Goal: Task Accomplishment & Management: Manage account settings

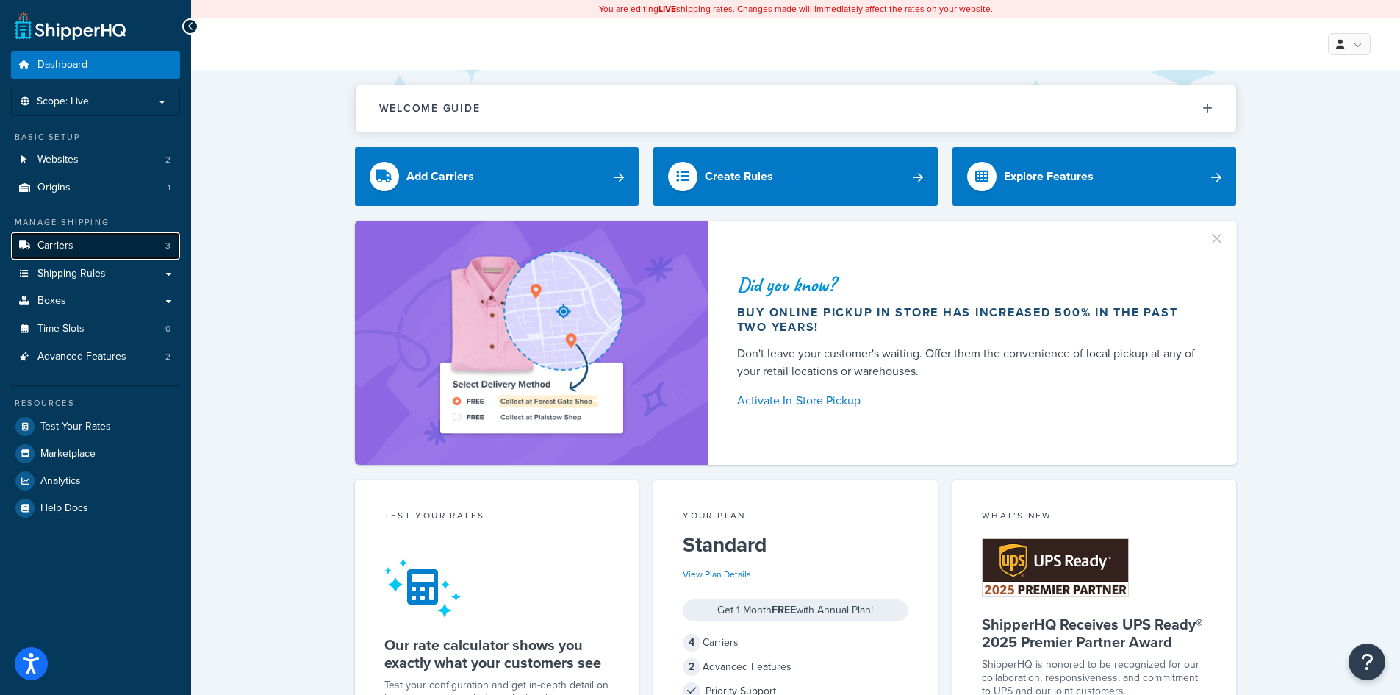
click at [61, 245] on span "Carriers" at bounding box center [55, 246] width 36 height 12
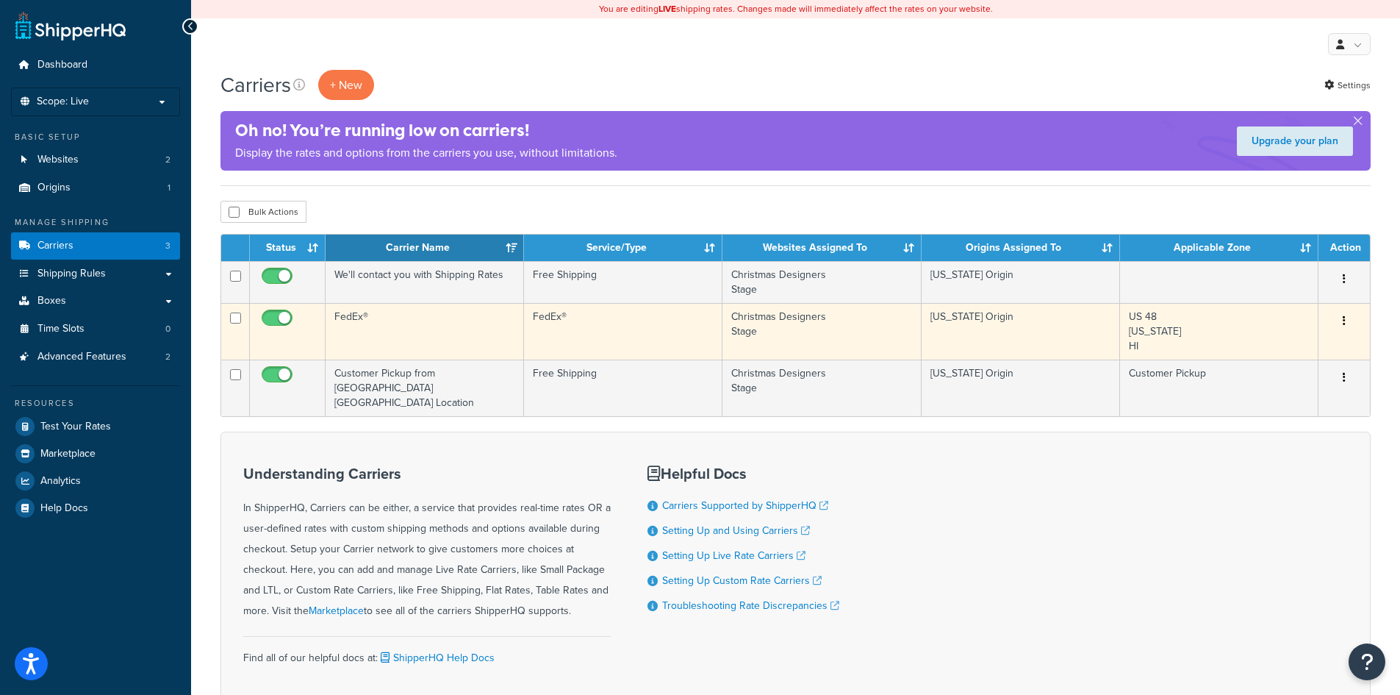
click at [1342, 319] on button "button" at bounding box center [1344, 321] width 21 height 24
click at [1256, 346] on link "Edit" at bounding box center [1285, 351] width 116 height 30
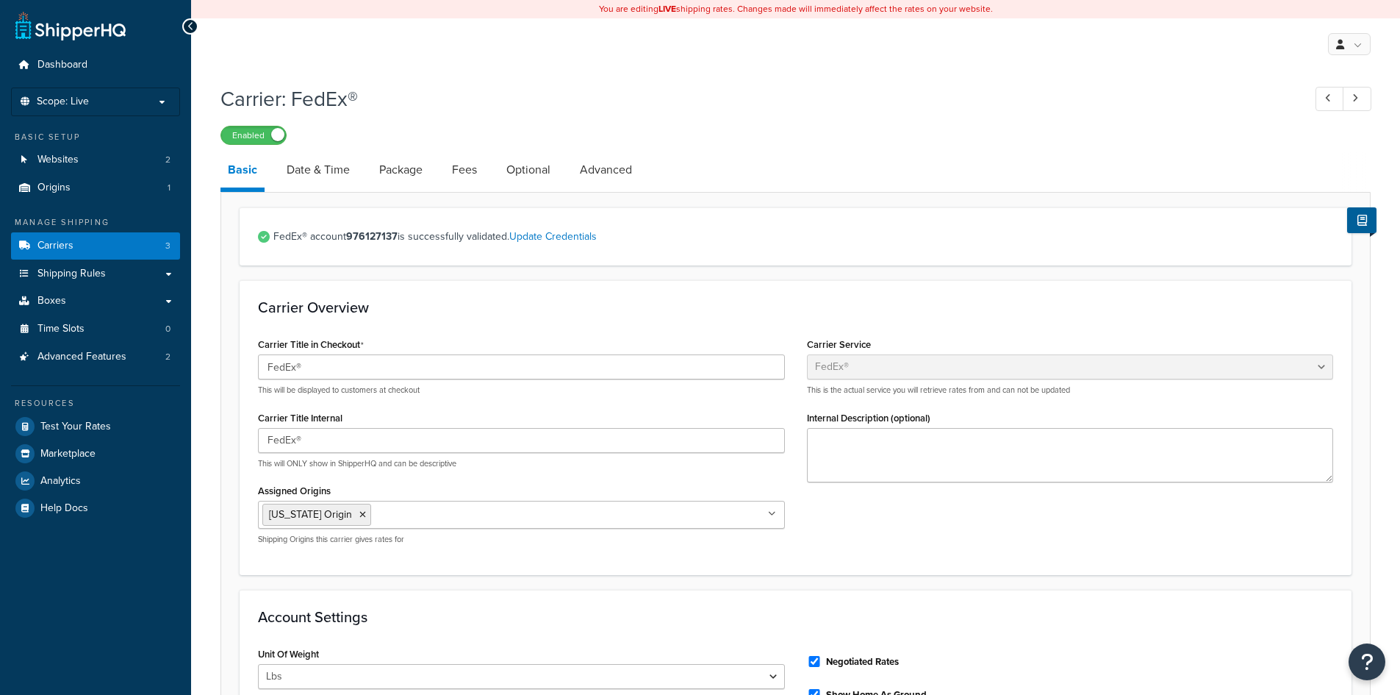
select select "fedEx"
select select "REGULAR_PICKUP"
select select "YOUR_PACKAGING"
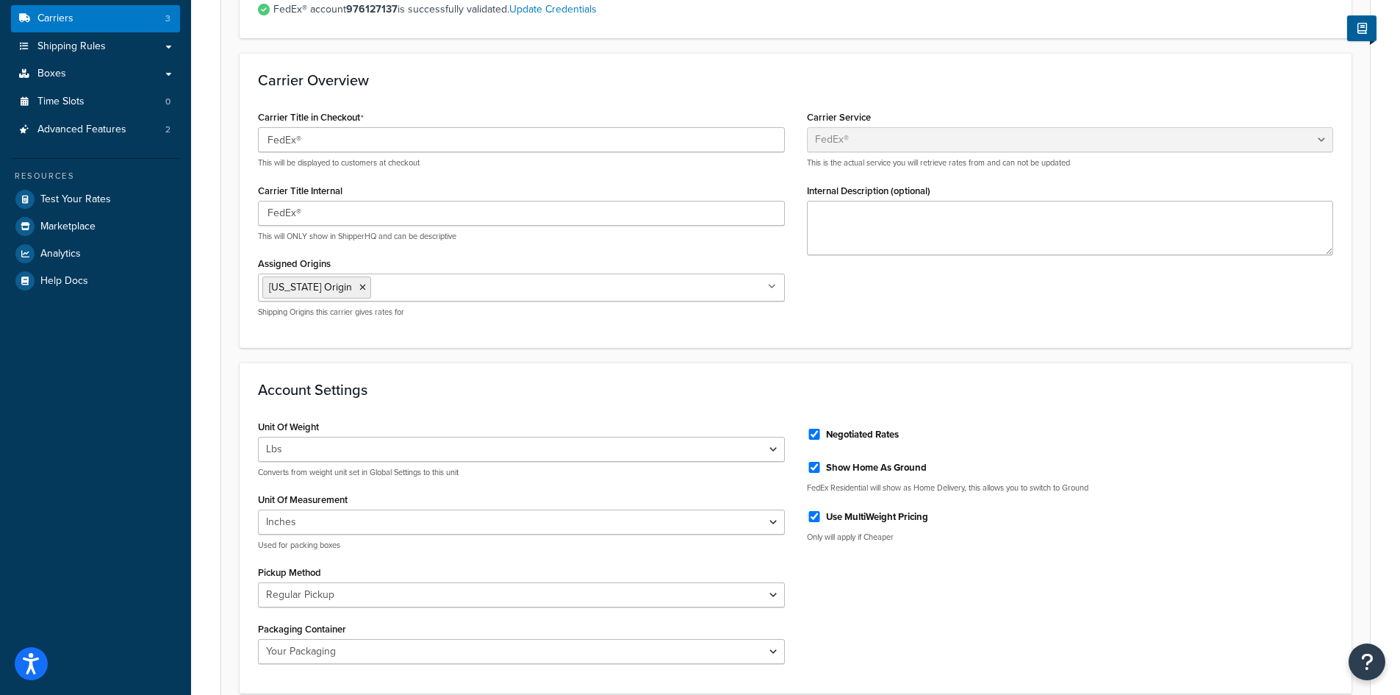
scroll to position [31, 0]
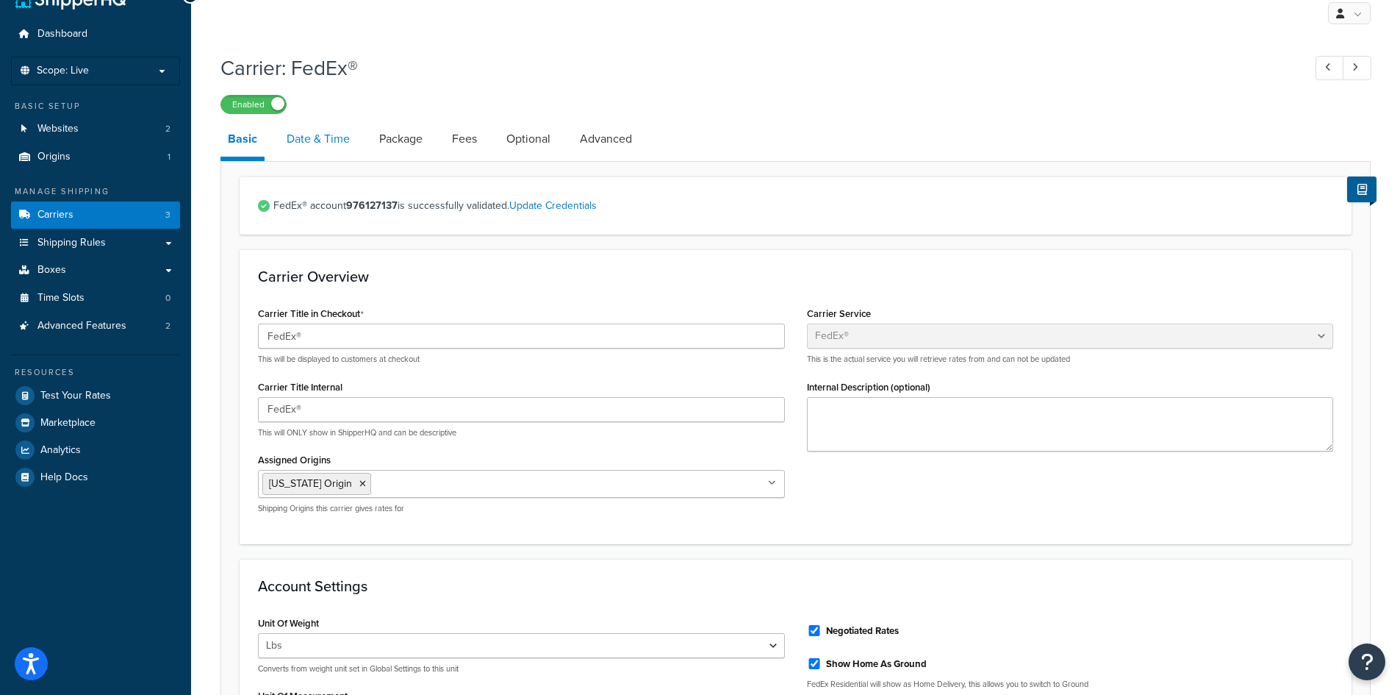
click at [326, 128] on link "Date & Time" at bounding box center [318, 138] width 78 height 35
select select "yMd"
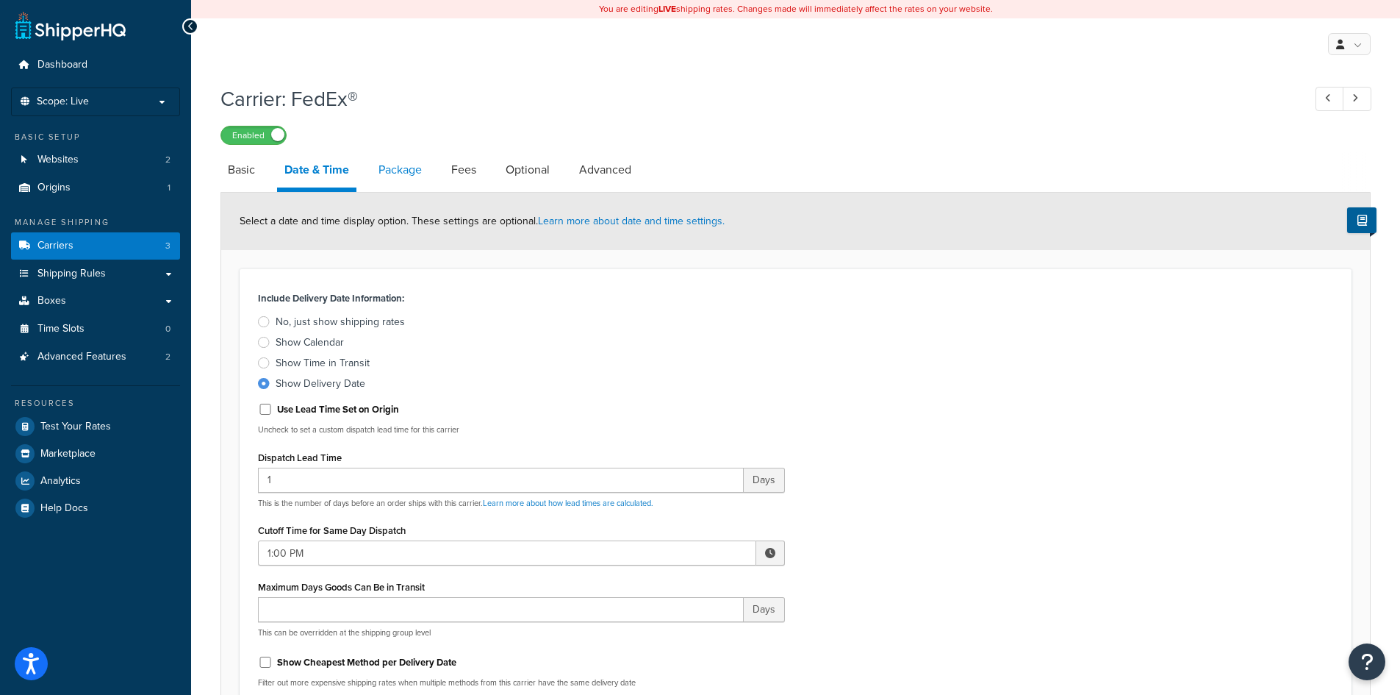
click at [407, 172] on link "Package" at bounding box center [400, 169] width 58 height 35
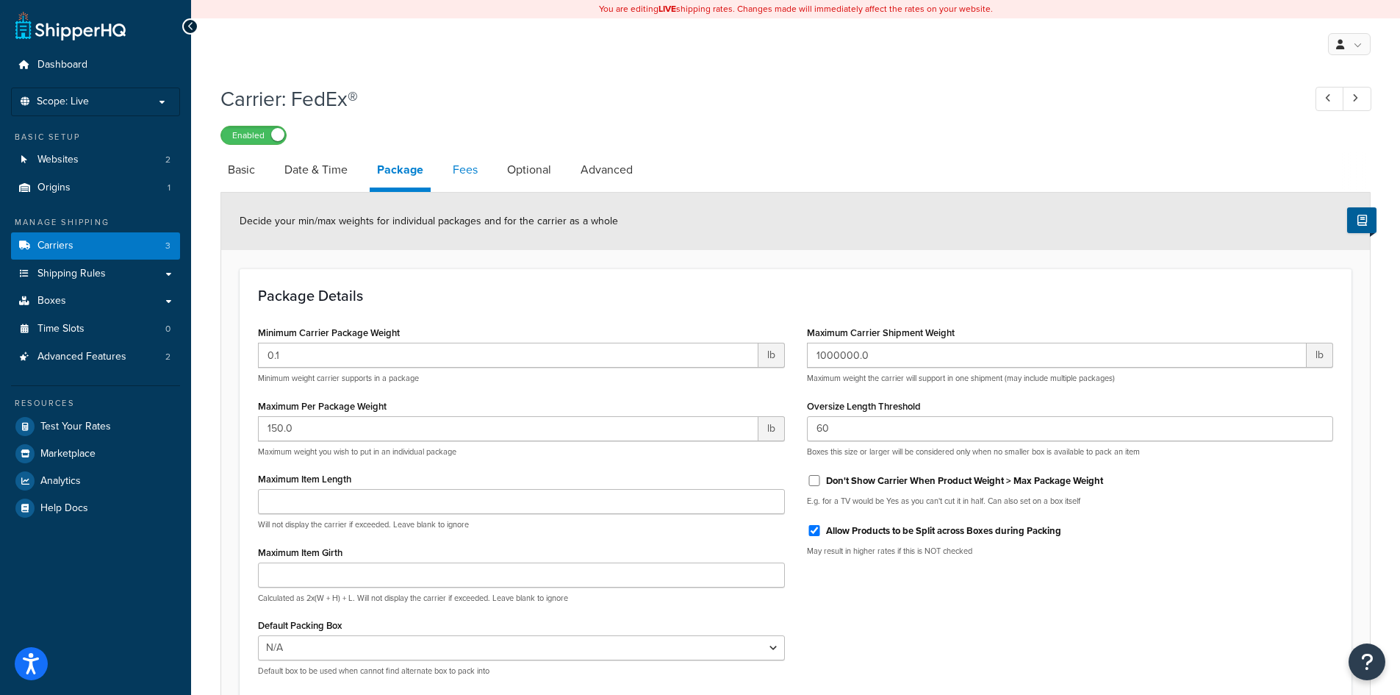
click at [458, 168] on link "Fees" at bounding box center [465, 169] width 40 height 35
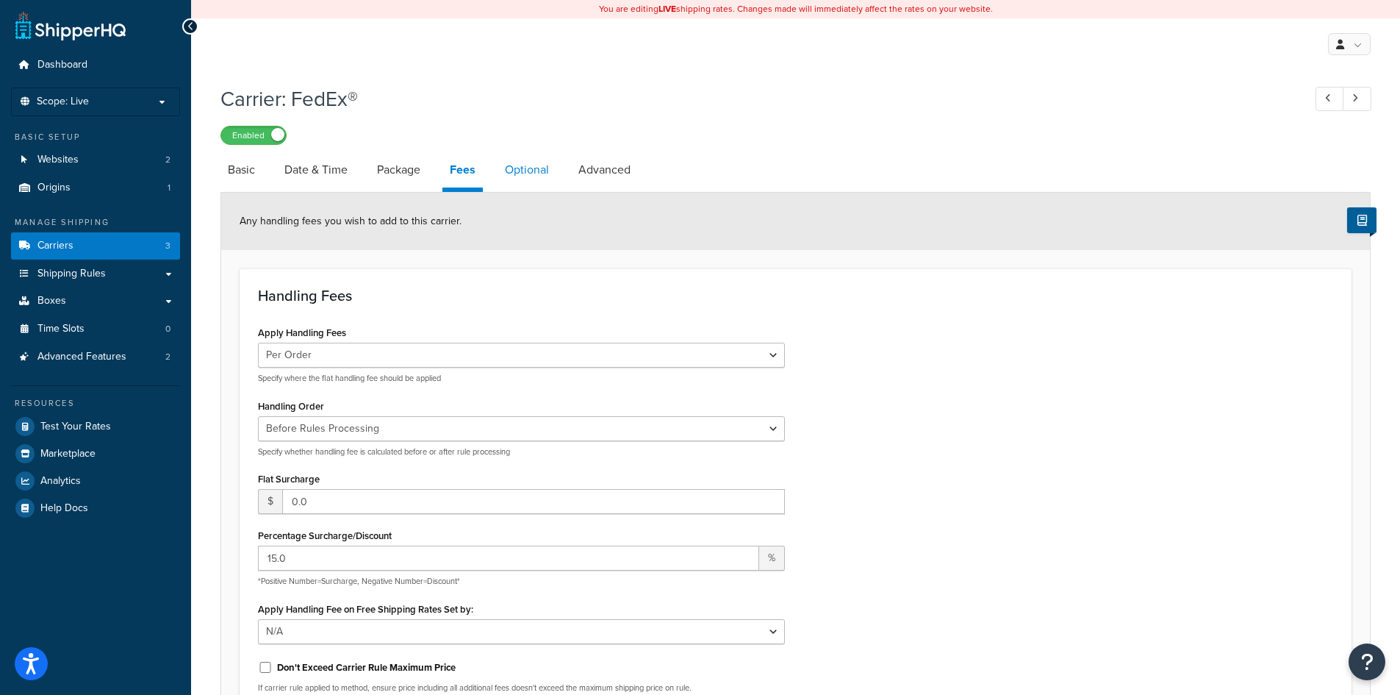
click at [544, 173] on link "Optional" at bounding box center [527, 169] width 59 height 35
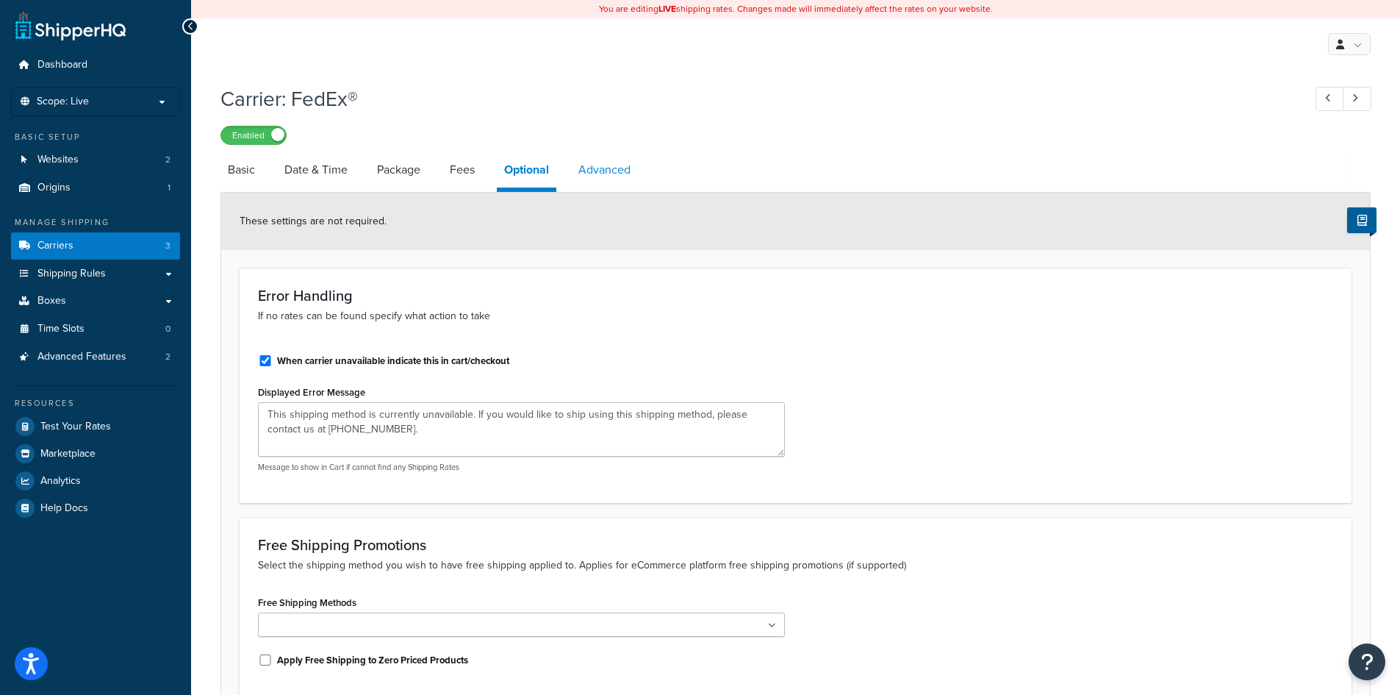
click at [601, 165] on link "Advanced" at bounding box center [604, 169] width 67 height 35
select select "false"
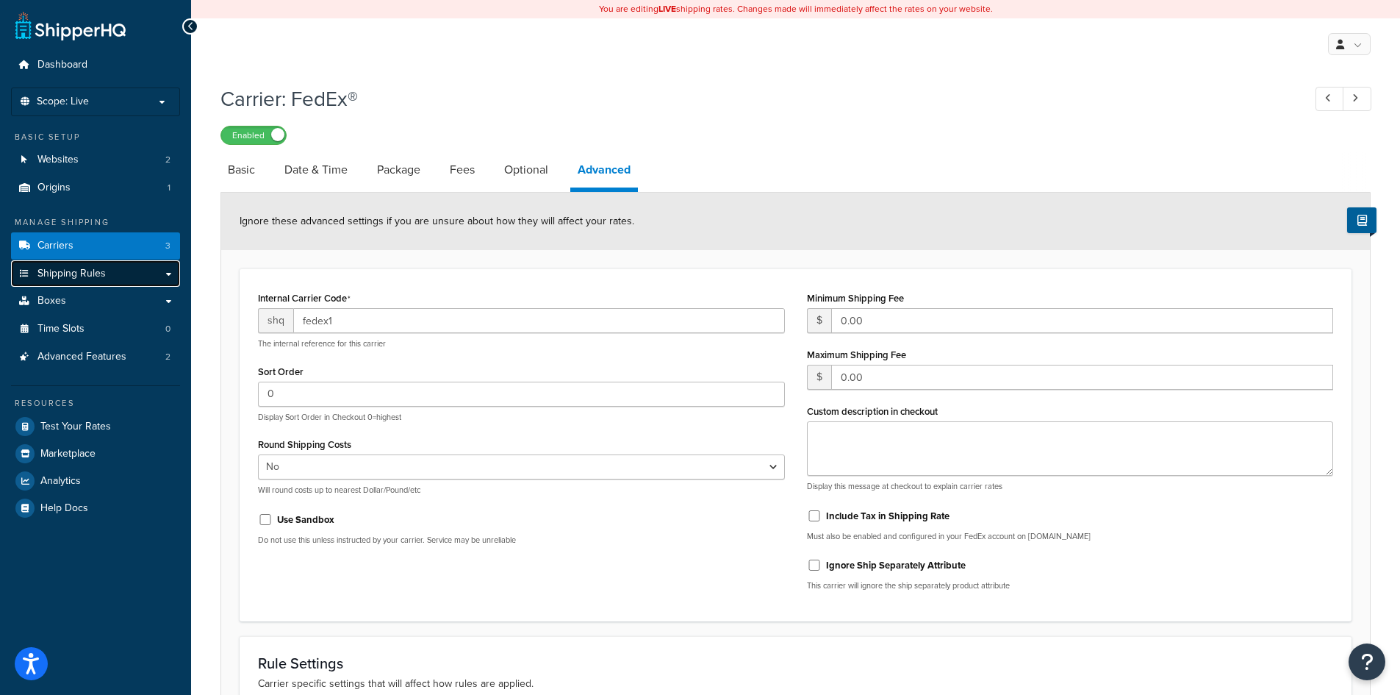
click at [129, 268] on link "Shipping Rules" at bounding box center [95, 273] width 169 height 27
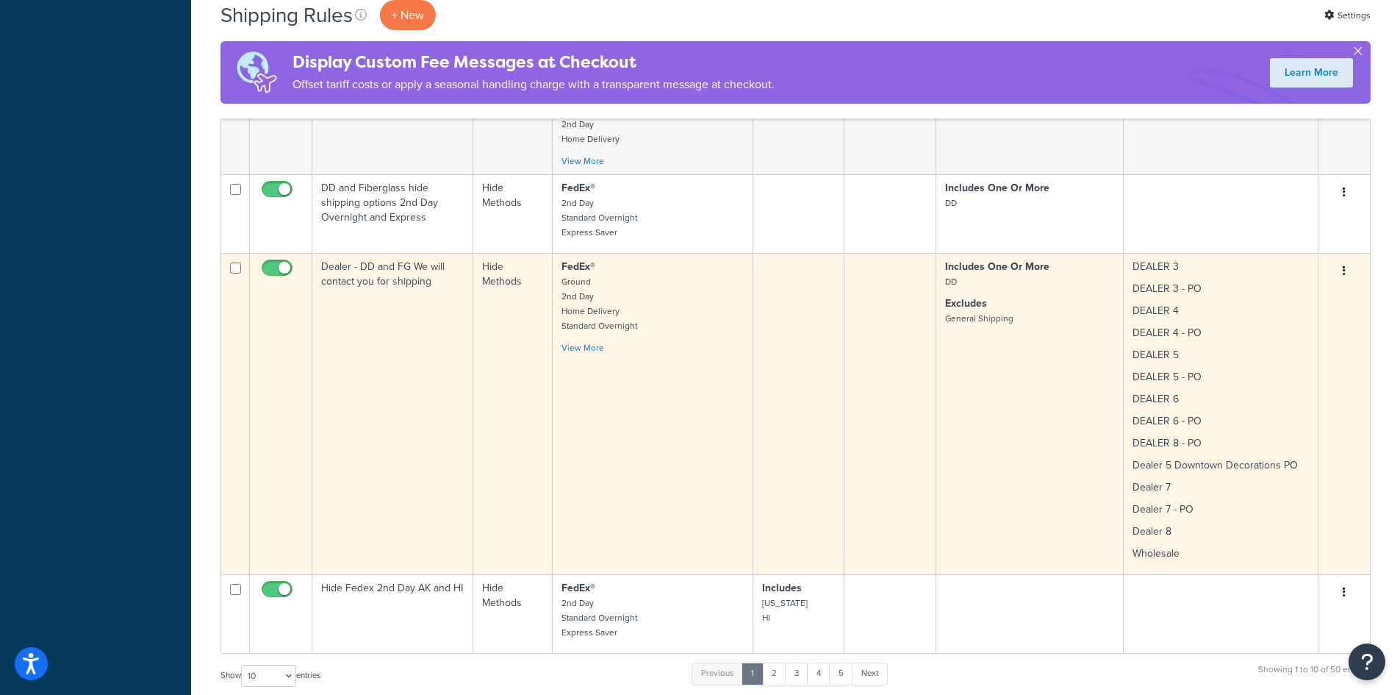
scroll to position [2156, 0]
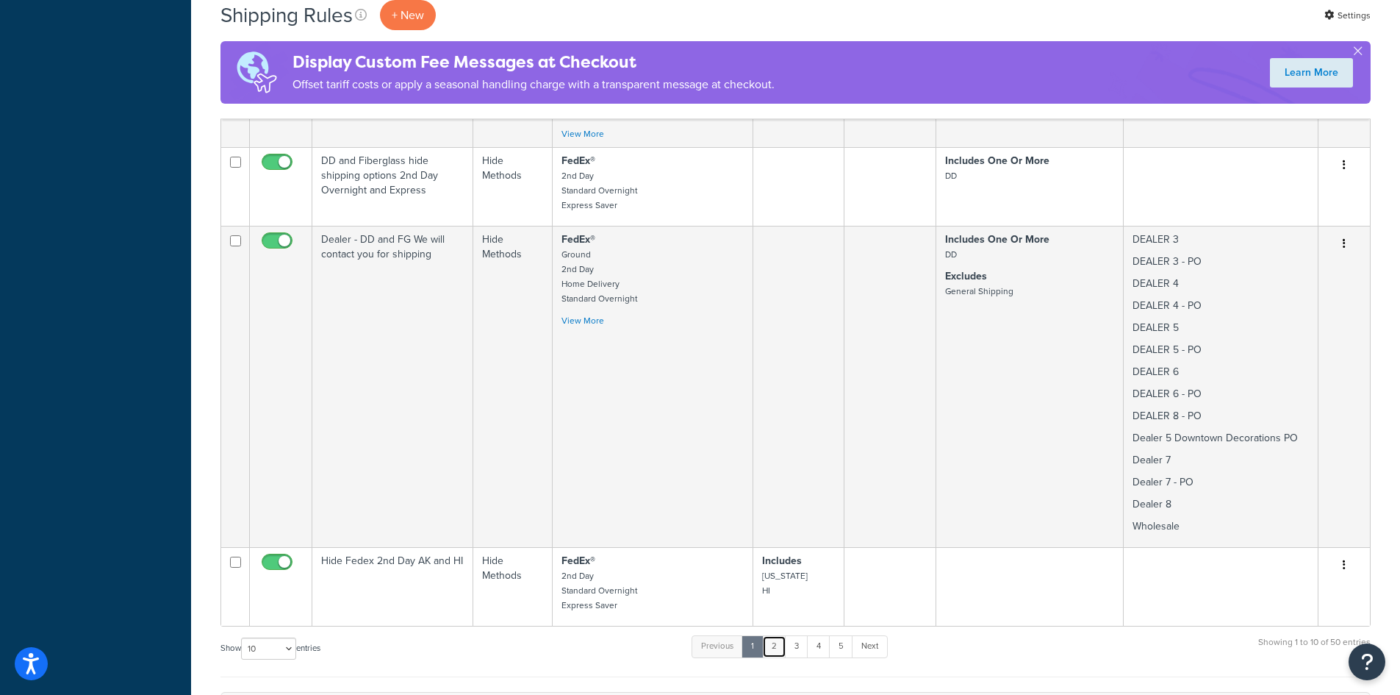
click at [776, 635] on link "2" at bounding box center [774, 646] width 24 height 22
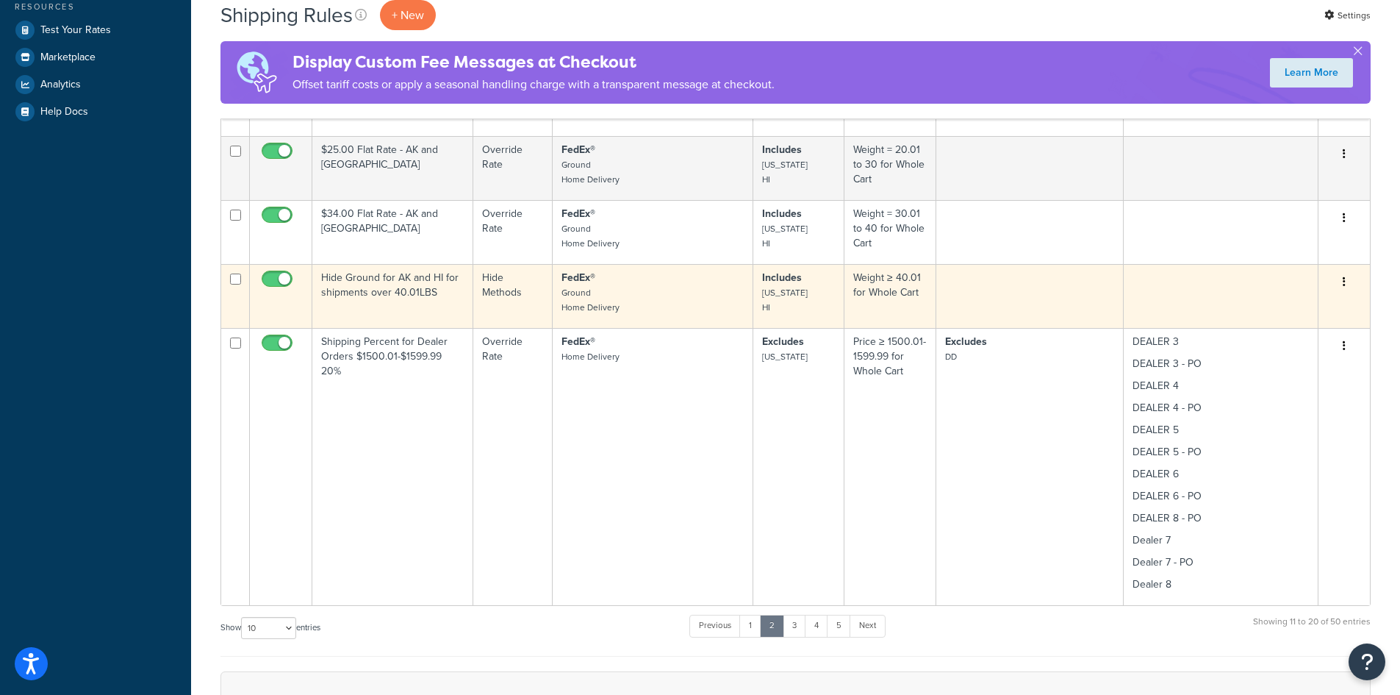
scroll to position [588, 0]
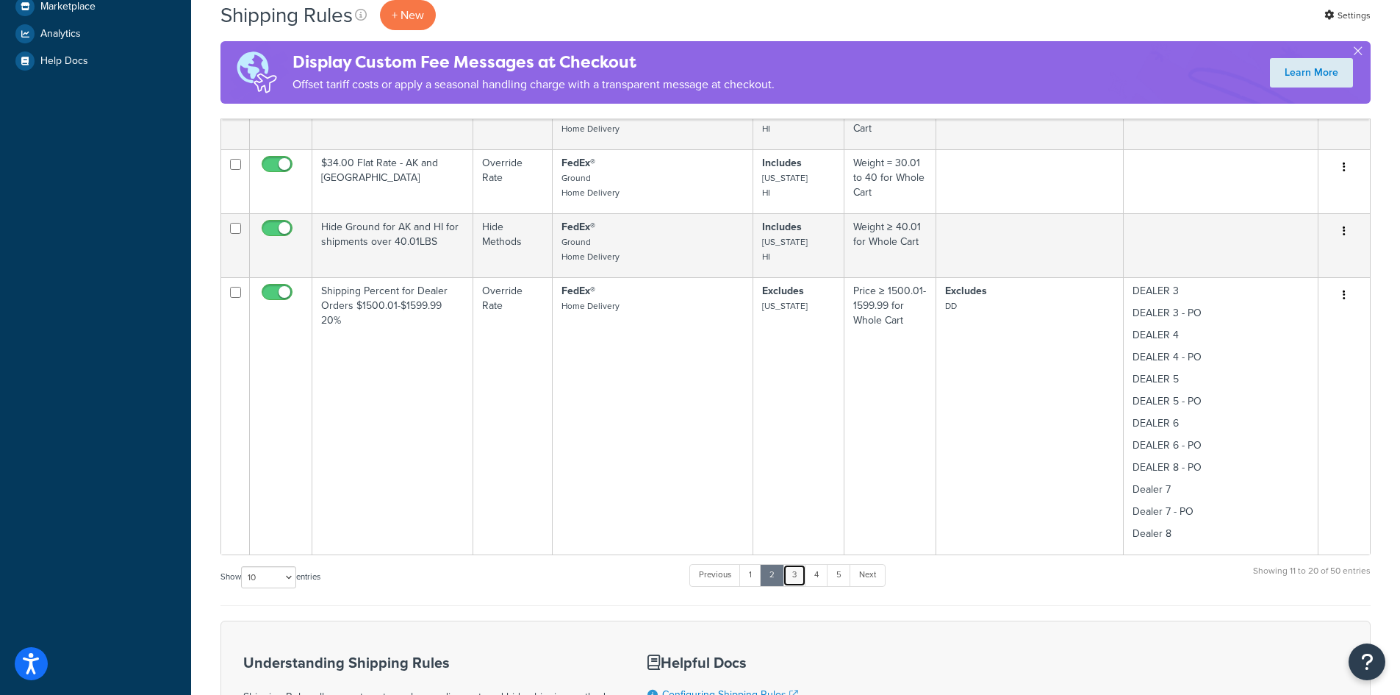
click at [795, 576] on link "3" at bounding box center [795, 575] width 24 height 22
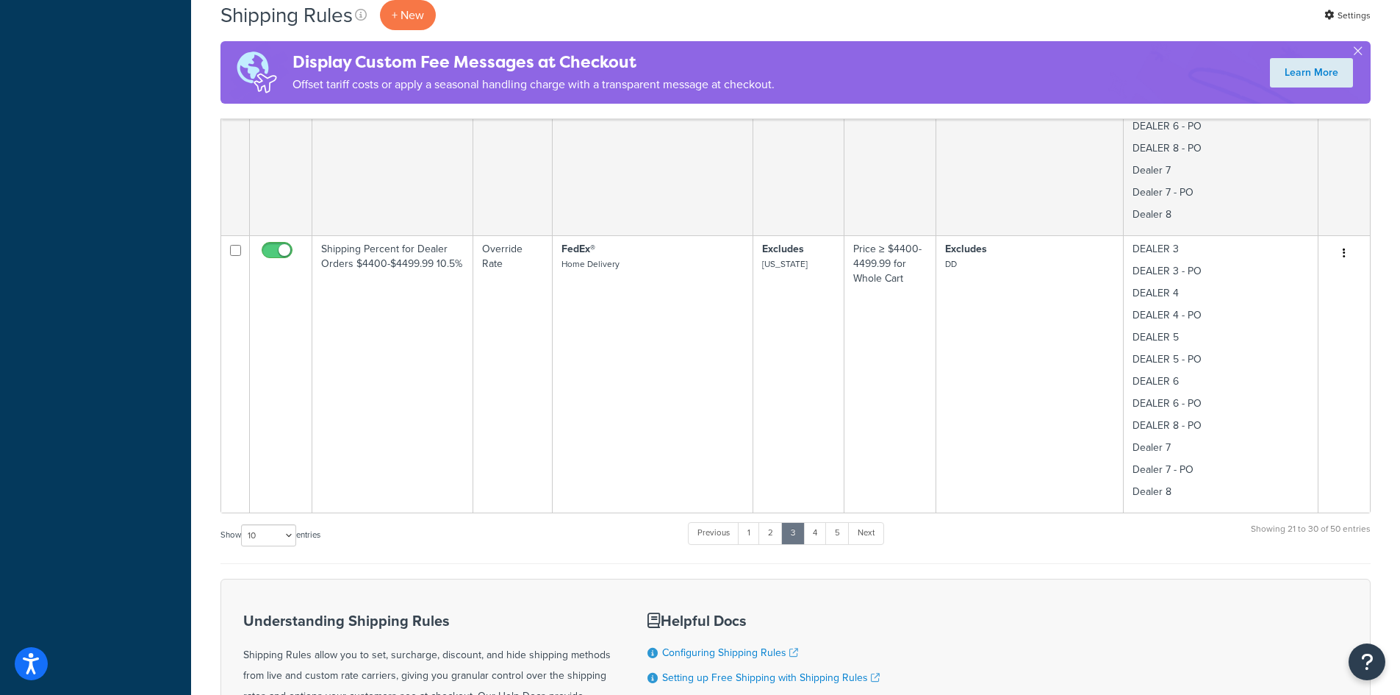
scroll to position [2744, 0]
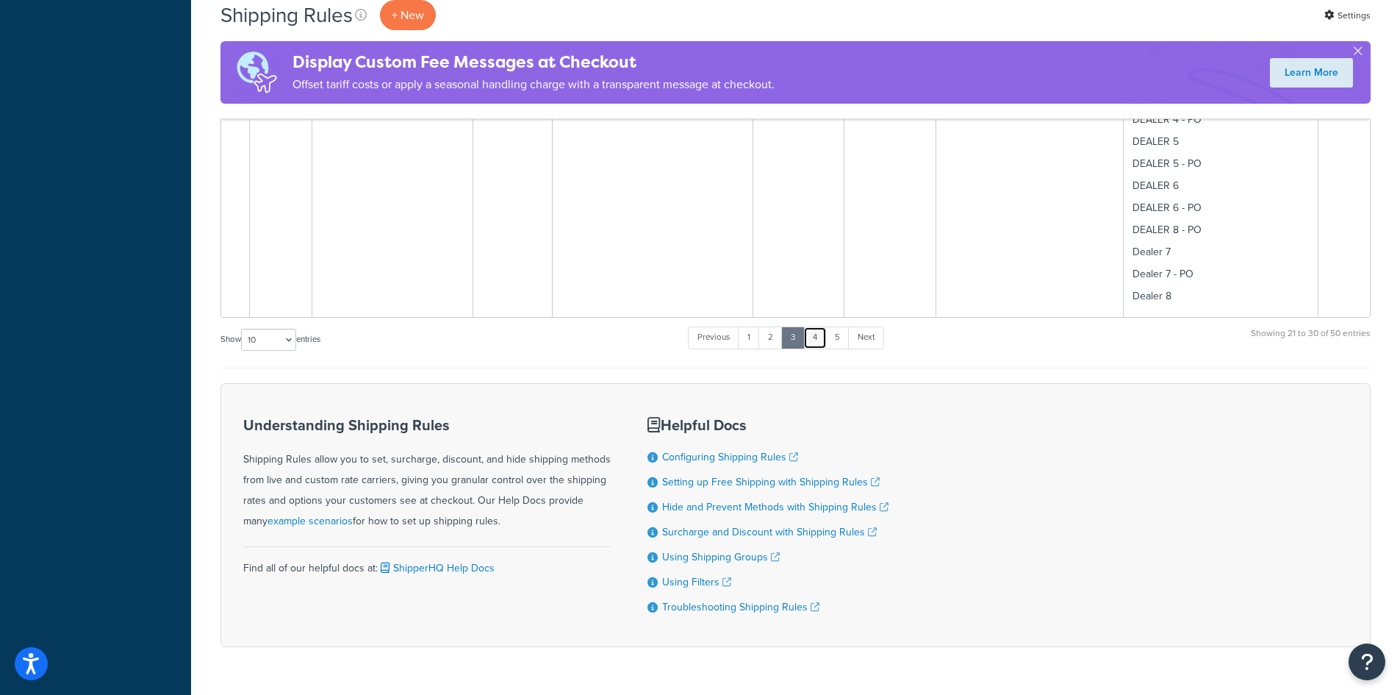
click at [825, 345] on link "4" at bounding box center [815, 337] width 24 height 22
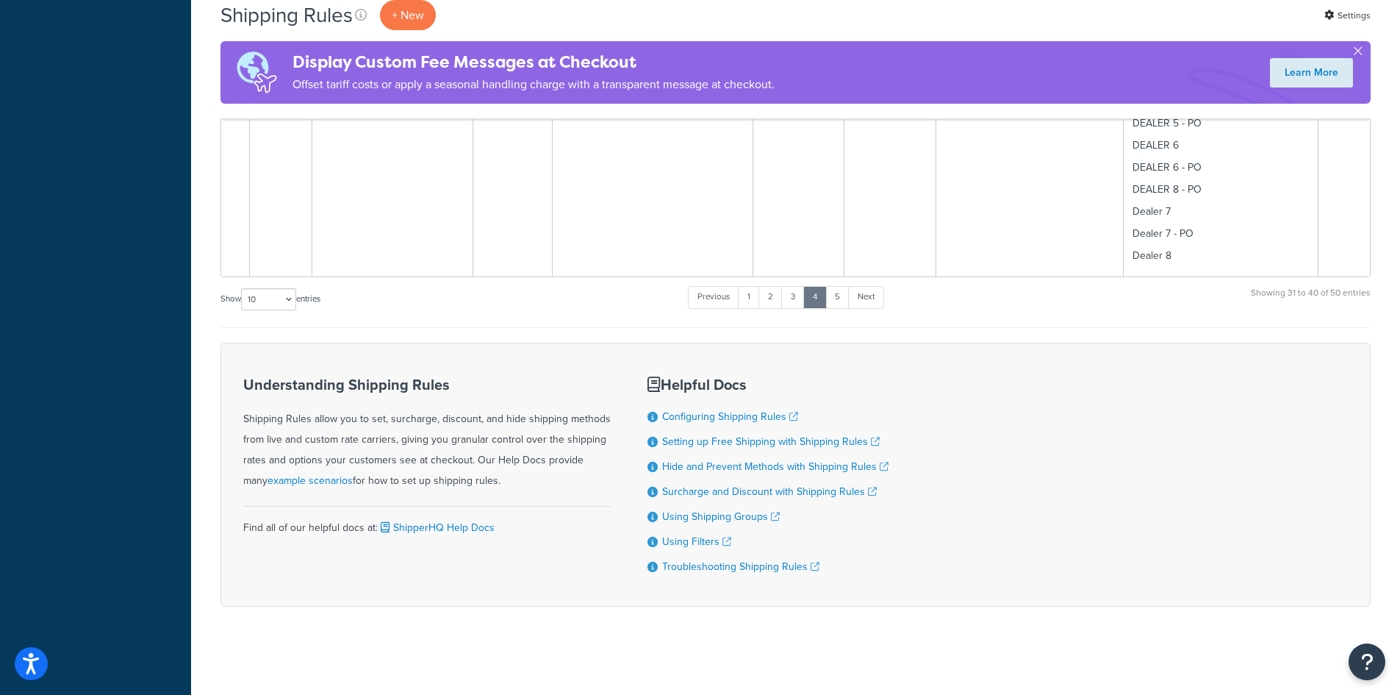
scroll to position [2790, 0]
click at [799, 296] on link "3" at bounding box center [793, 297] width 24 height 22
click at [822, 293] on link "4" at bounding box center [815, 297] width 24 height 22
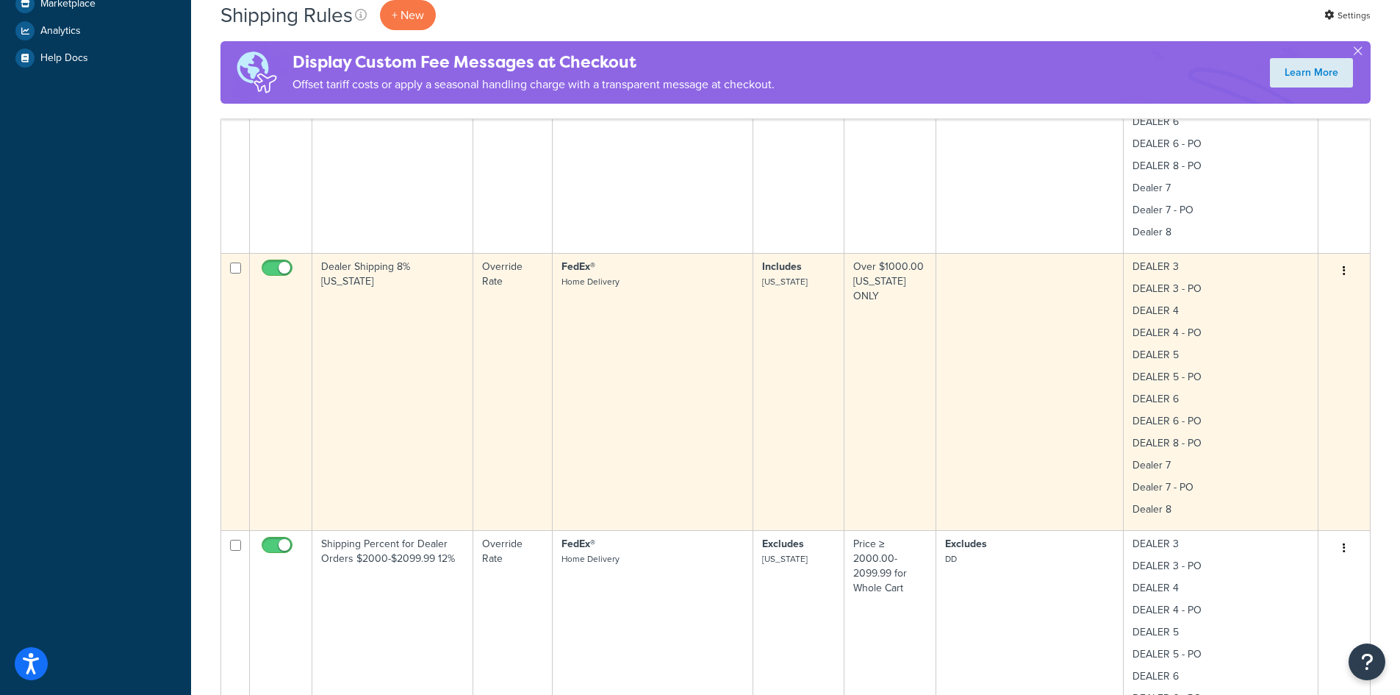
scroll to position [634, 0]
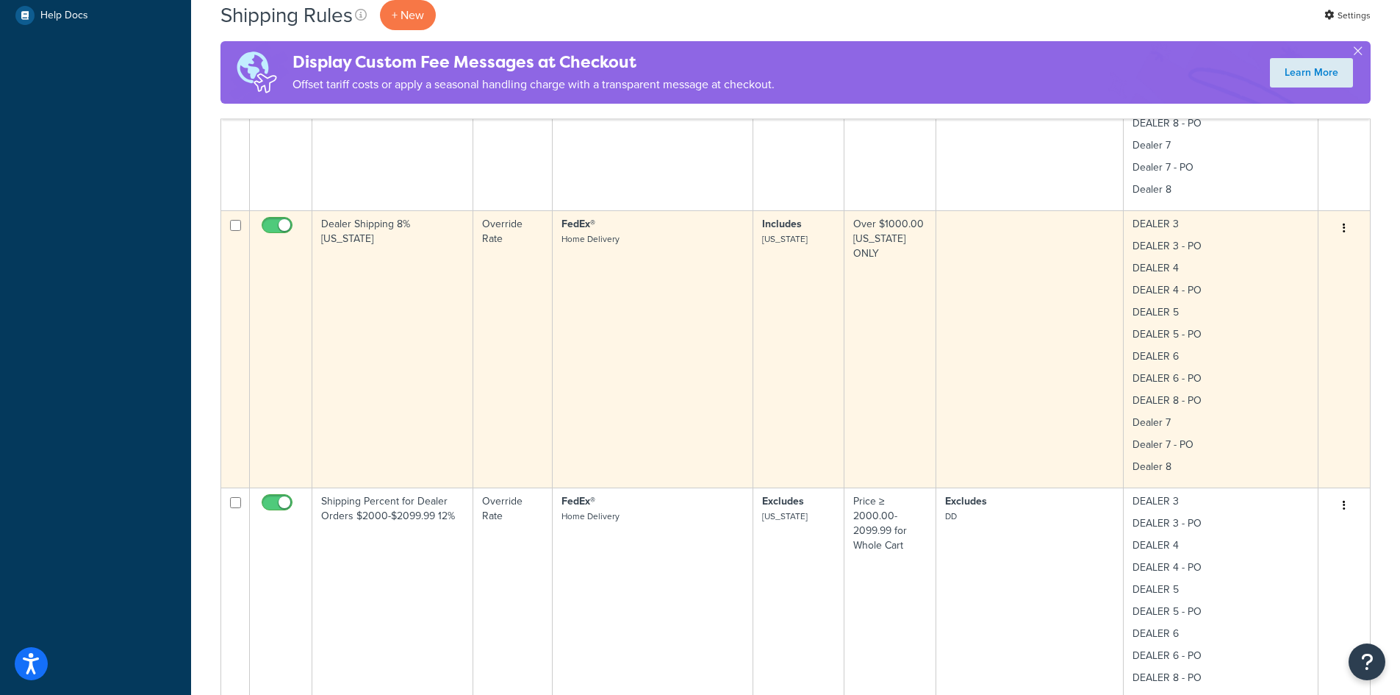
click at [1347, 228] on button "button" at bounding box center [1344, 229] width 21 height 24
click at [1263, 255] on link "Edit" at bounding box center [1296, 256] width 116 height 30
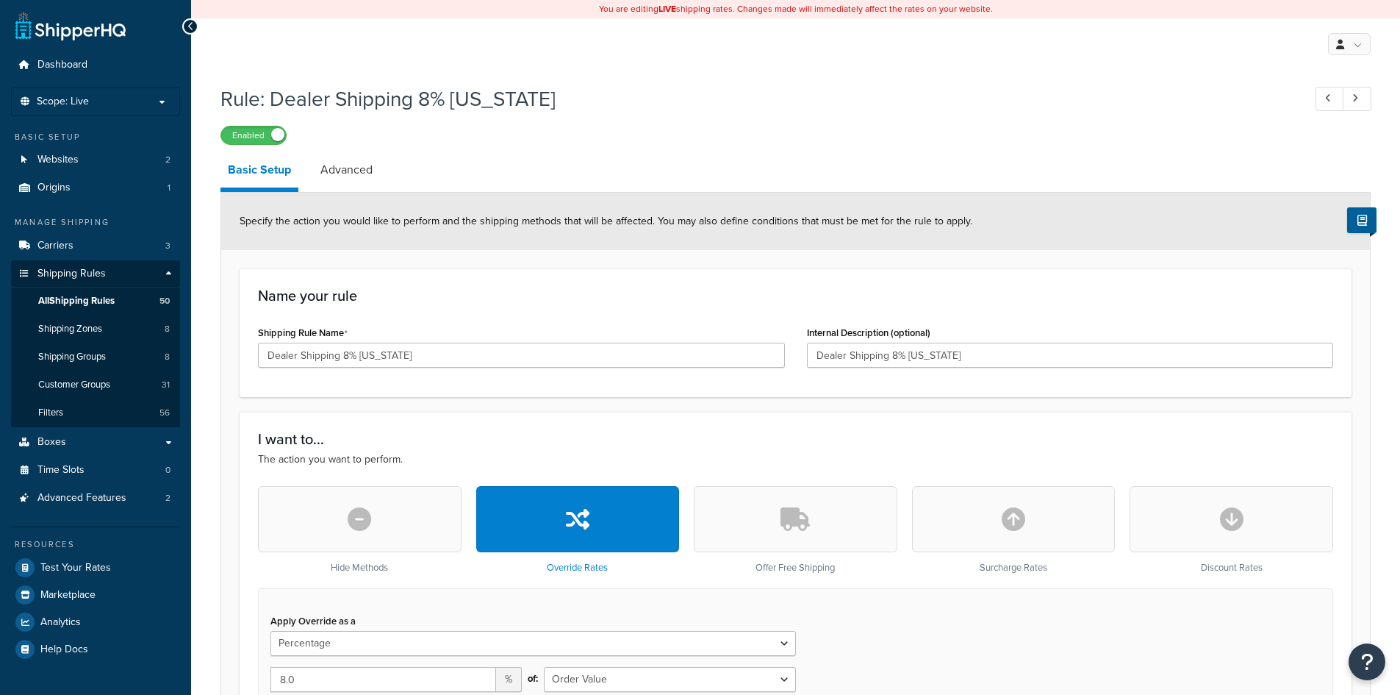
select select "PERCENTAGE"
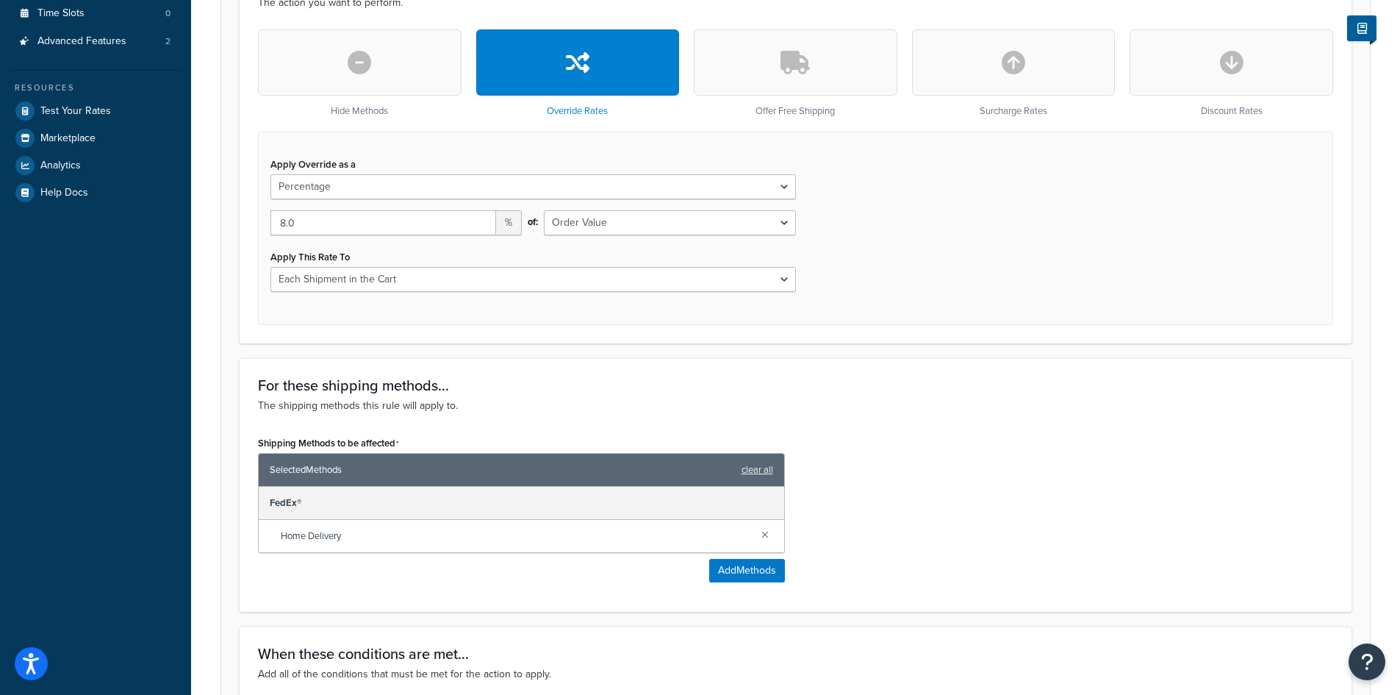
scroll to position [1089, 0]
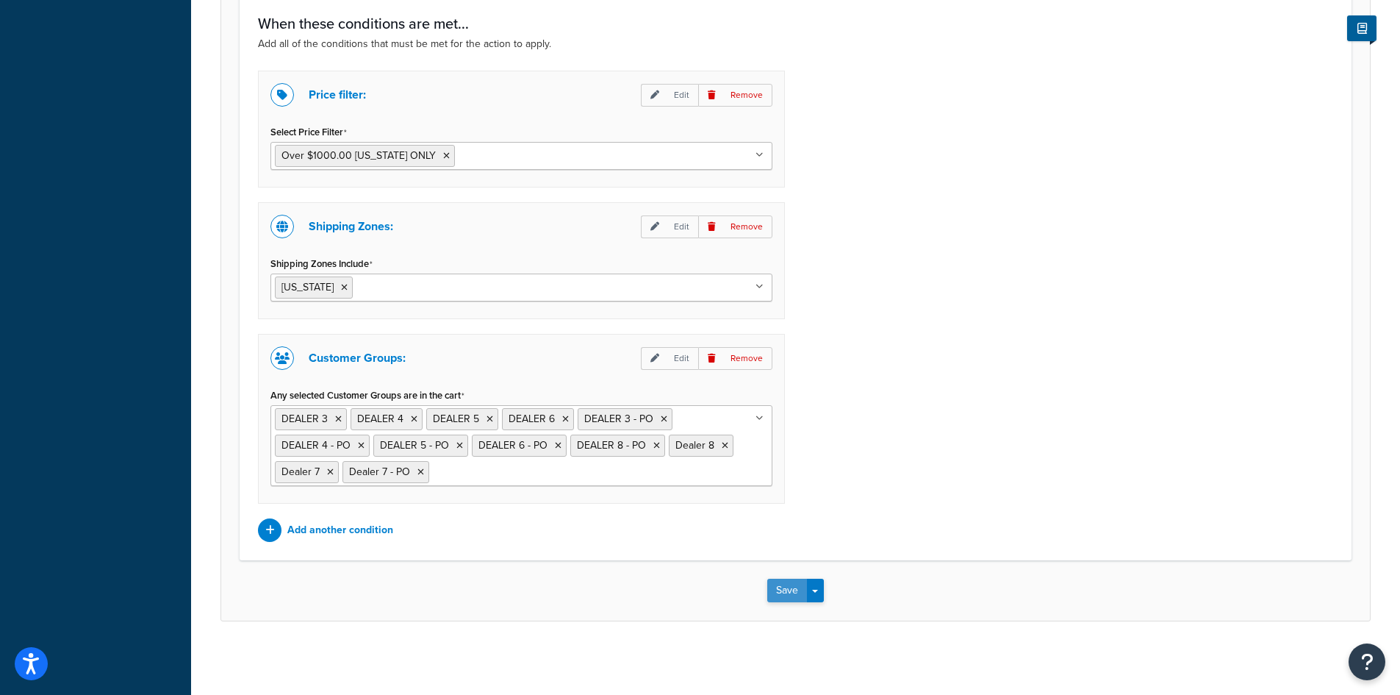
click at [793, 584] on button "Save" at bounding box center [787, 591] width 40 height 24
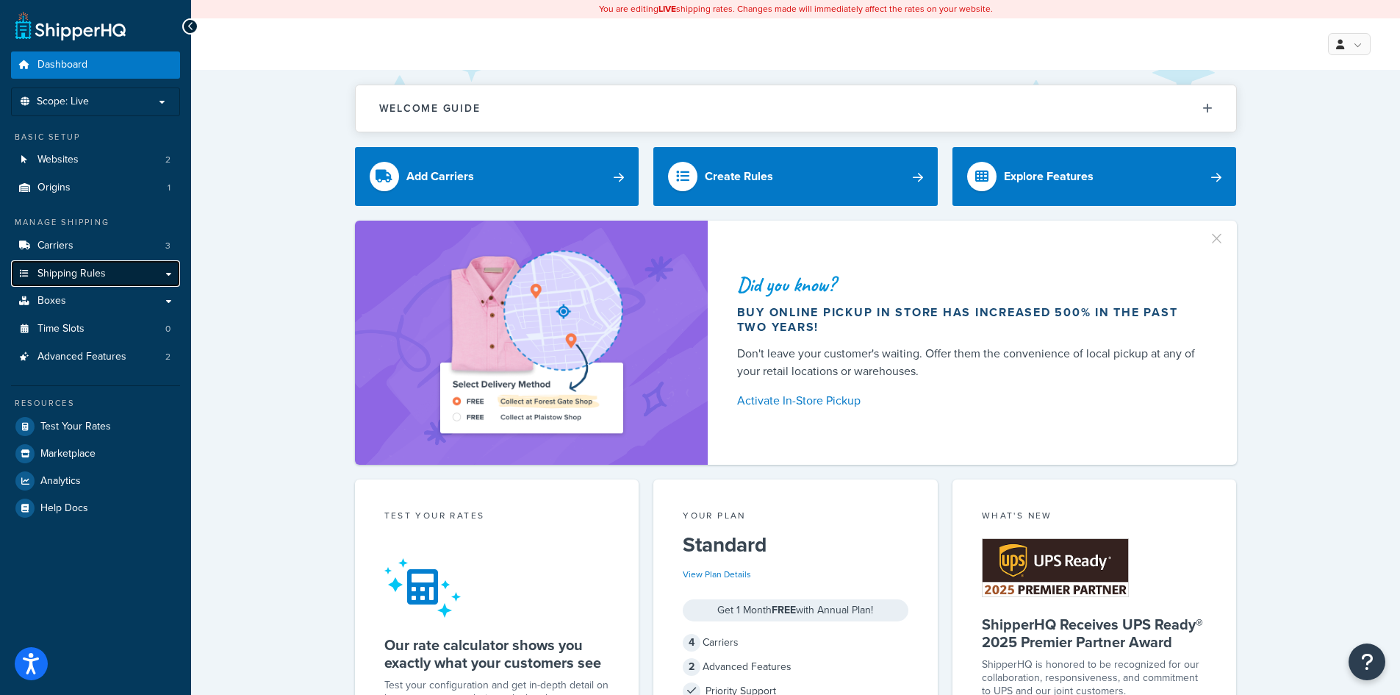
click at [168, 274] on link "Shipping Rules" at bounding box center [95, 273] width 169 height 27
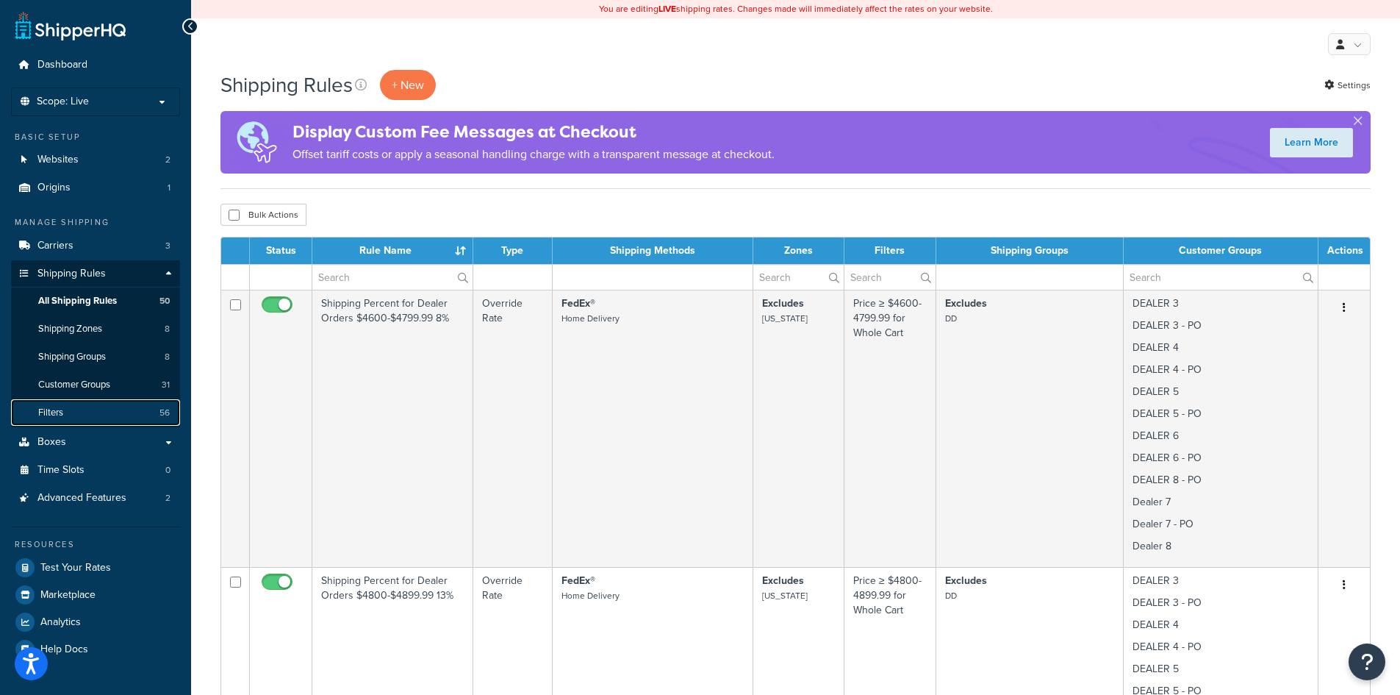
click at [78, 413] on link "Filters 56" at bounding box center [95, 412] width 169 height 27
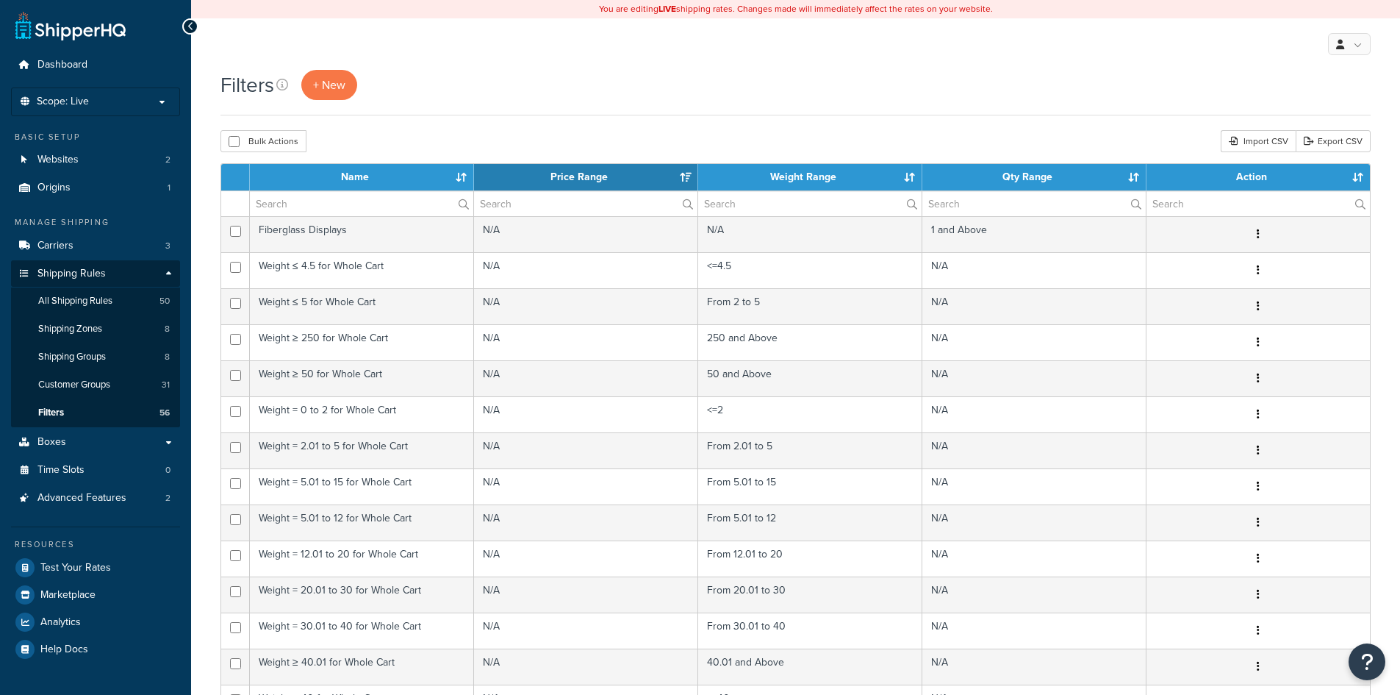
select select "15"
click at [337, 207] on input "text" at bounding box center [361, 203] width 223 height 25
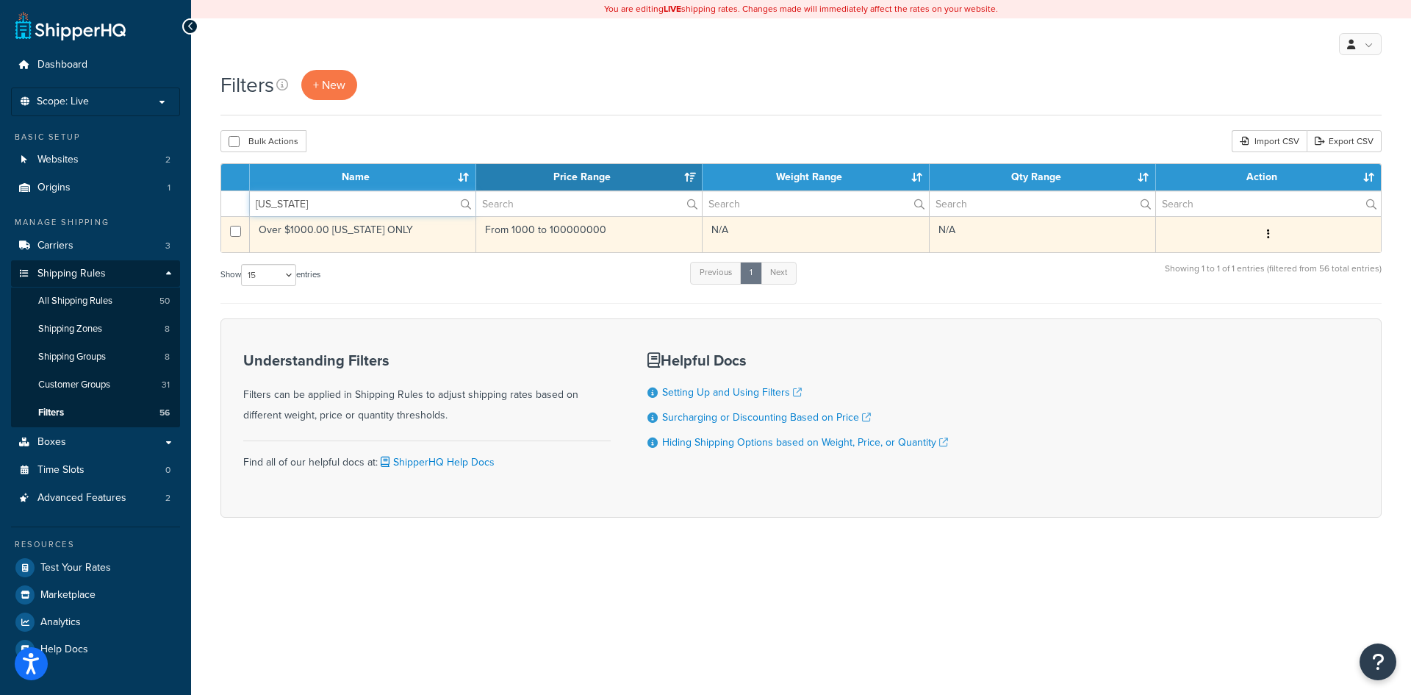
type input "texas"
click at [426, 228] on td "Over $1000.00 [US_STATE] ONLY" at bounding box center [363, 234] width 226 height 36
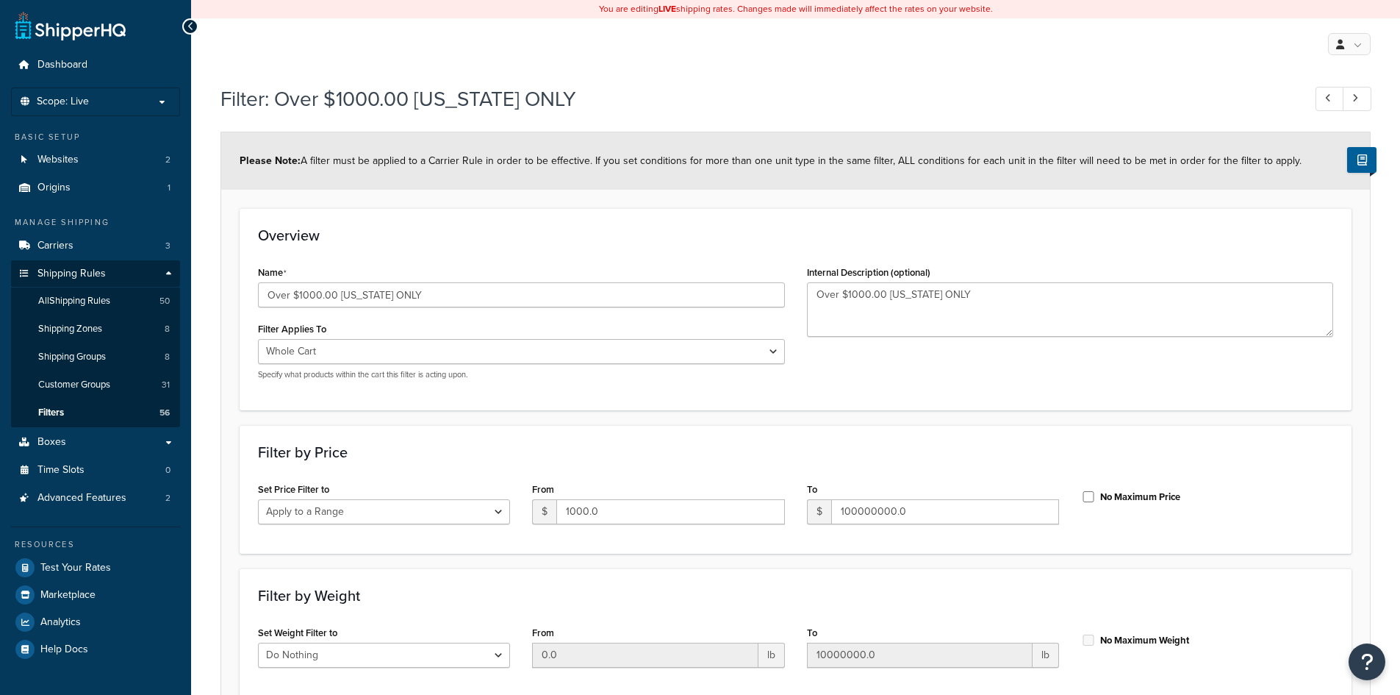
select select "range"
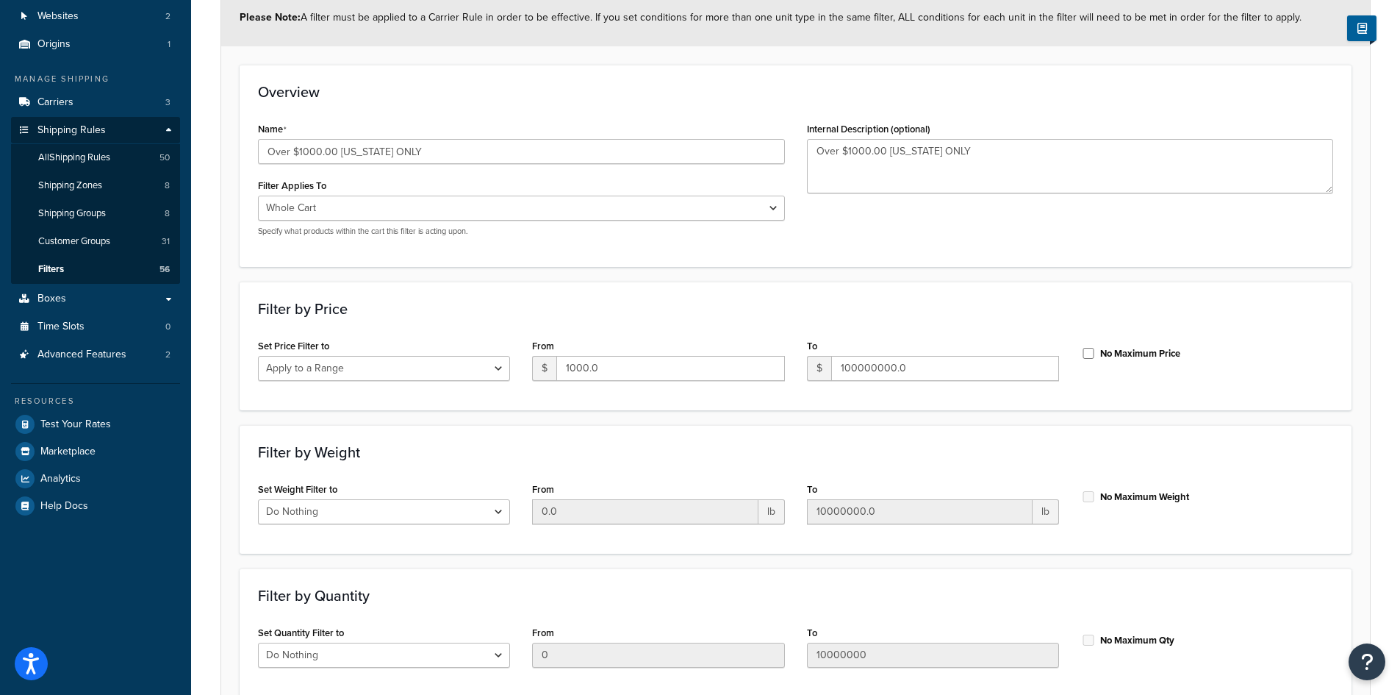
scroll to position [196, 0]
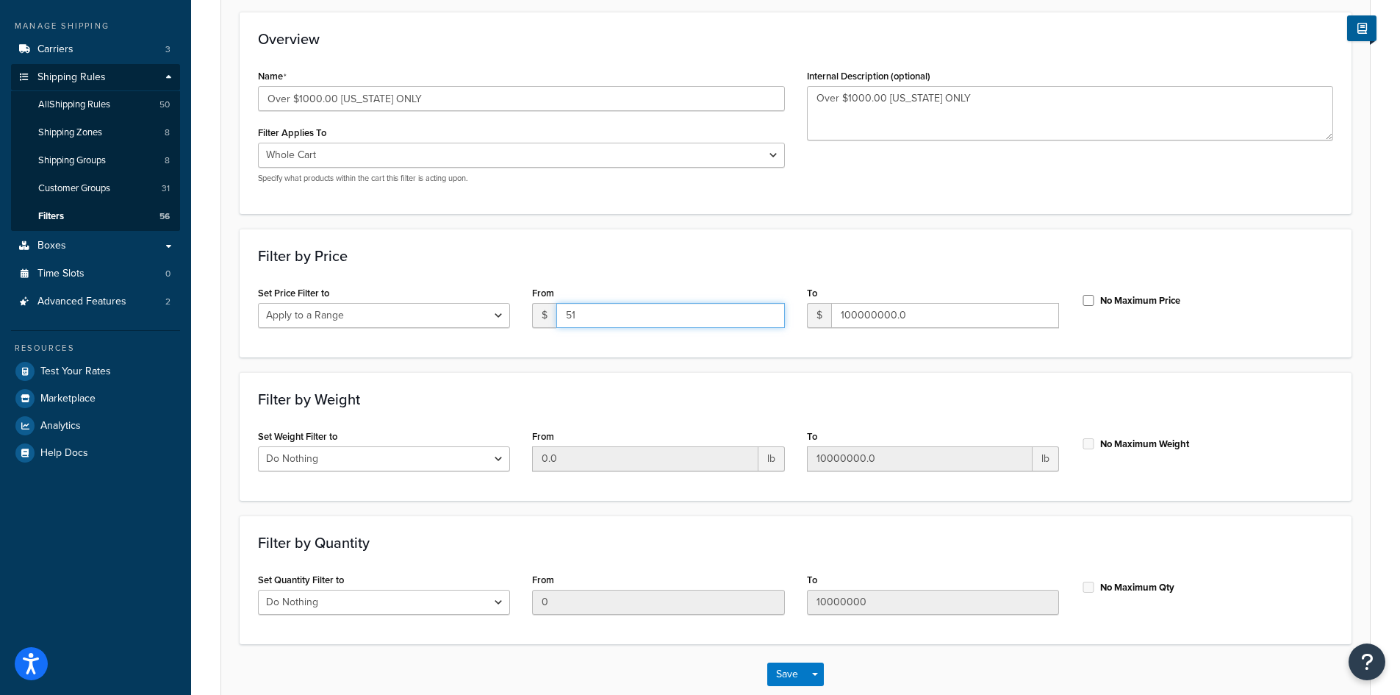
type input "1"
drag, startPoint x: 615, startPoint y: 312, endPoint x: 558, endPoint y: 312, distance: 57.3
click at [550, 308] on div "$ 1" at bounding box center [658, 315] width 252 height 25
click at [590, 317] on input "1" at bounding box center [670, 315] width 228 height 25
type input "1500"
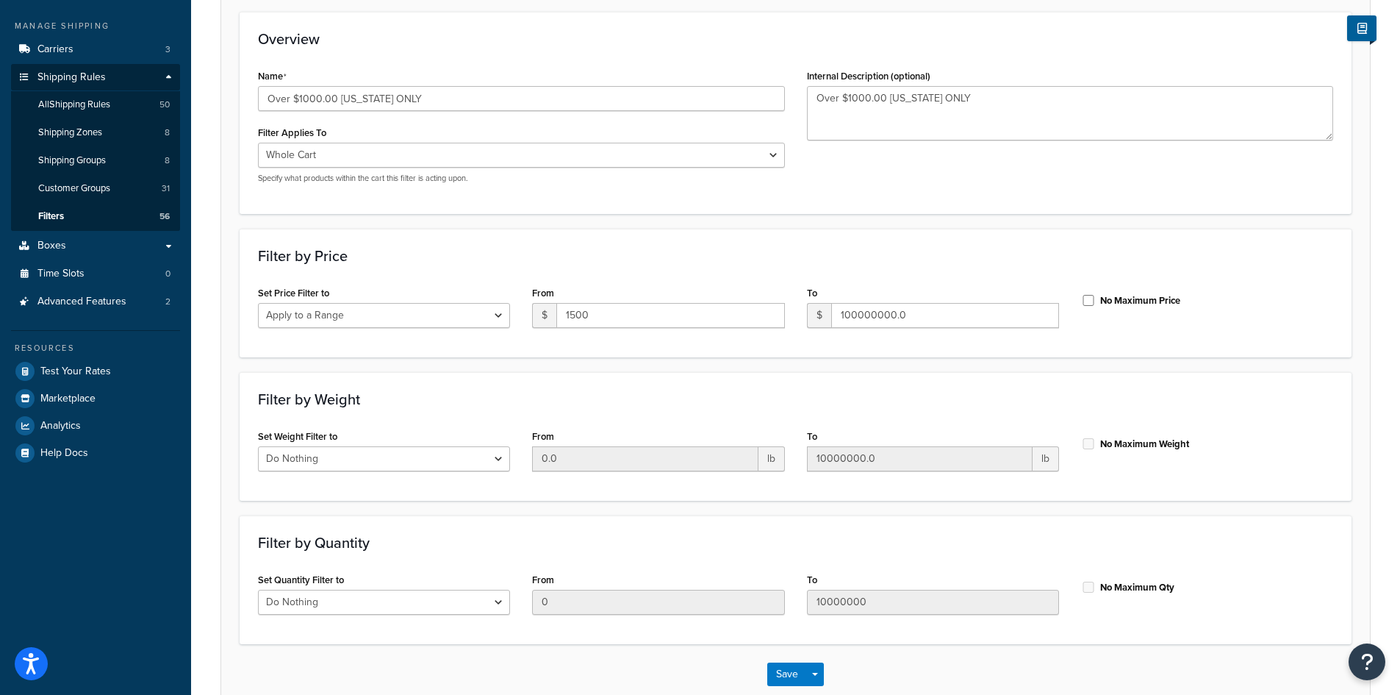
click at [581, 375] on div "Filter by Weight Set Weight Filter to Do Nothing Apply to a Range From 0.0 lb T…" at bounding box center [796, 436] width 1112 height 129
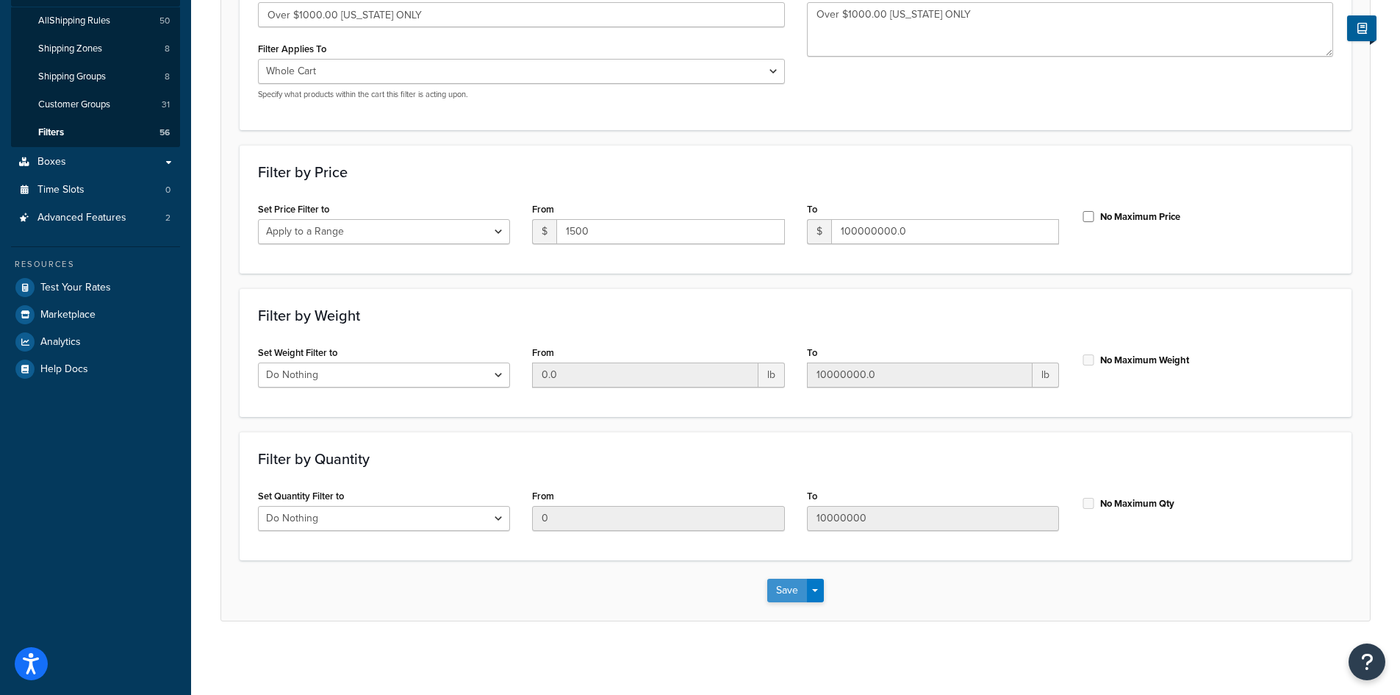
click at [784, 587] on button "Save" at bounding box center [787, 591] width 40 height 24
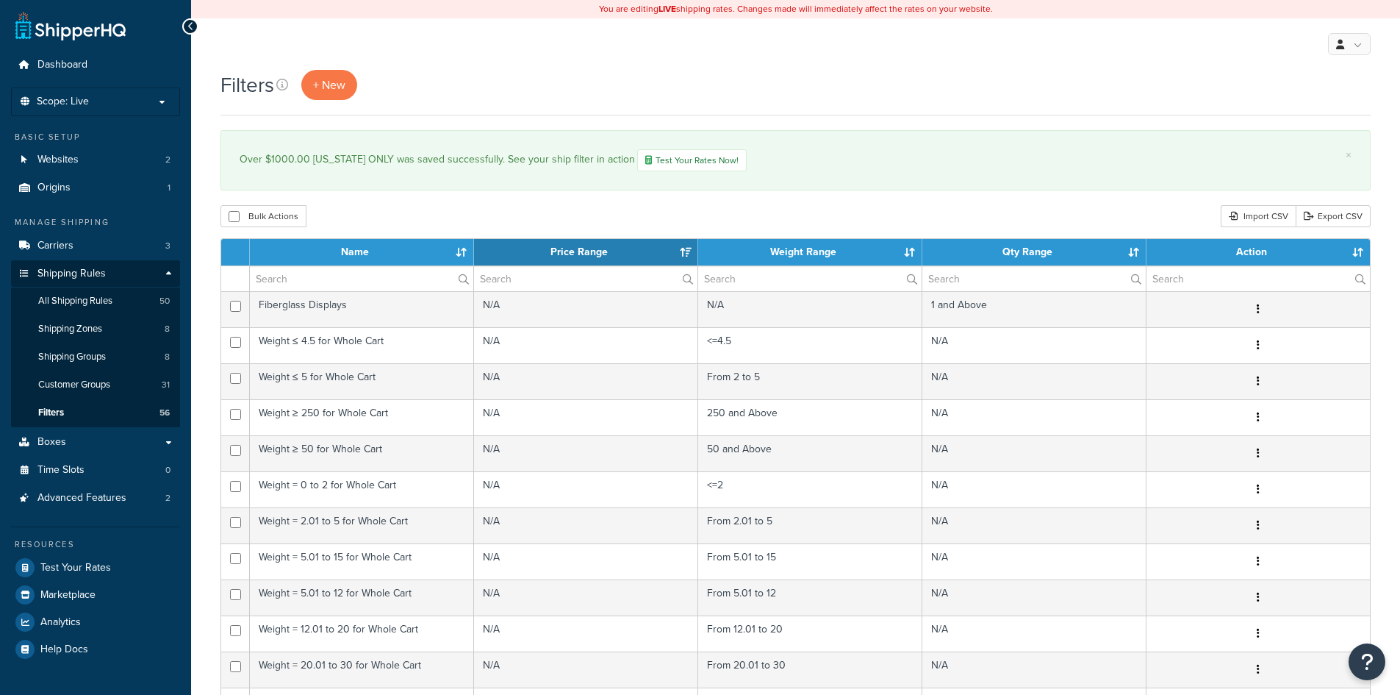
select select "15"
click at [379, 282] on input "text" at bounding box center [361, 278] width 223 height 25
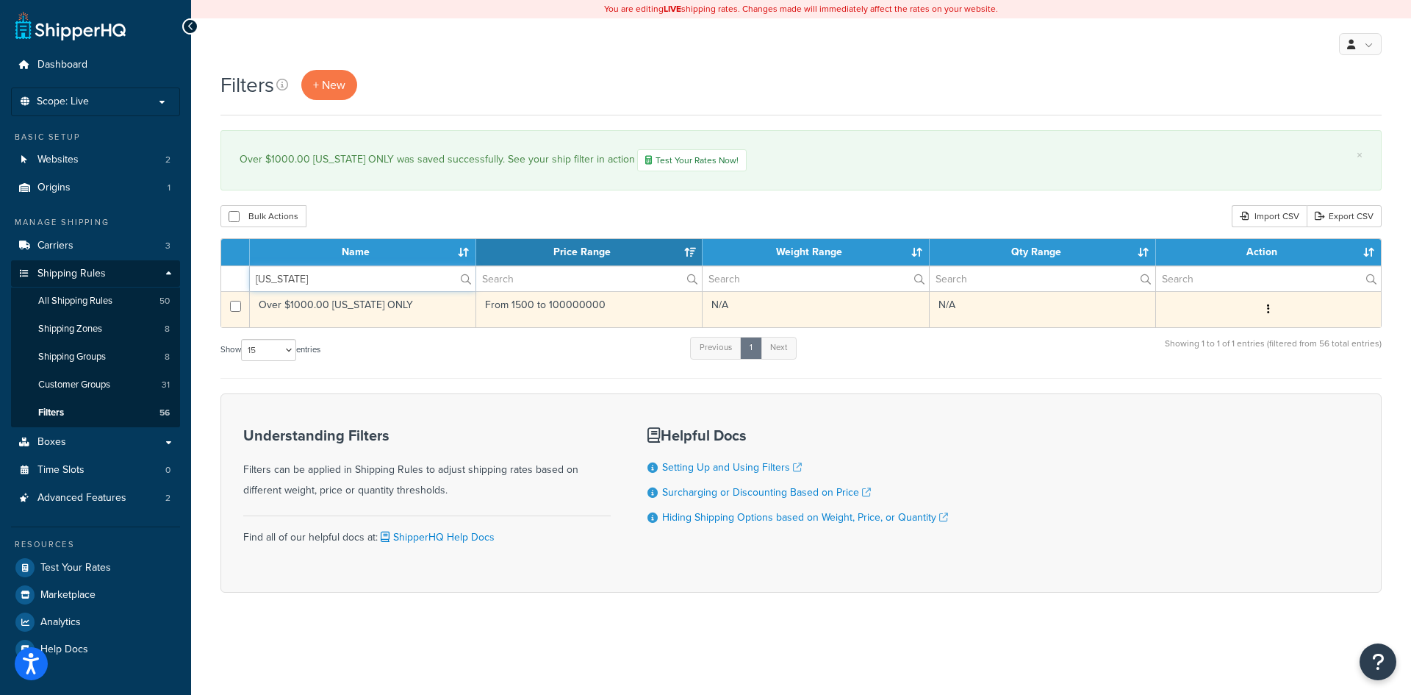
type input "texas"
click at [560, 308] on td "From 1500 to 100000000" at bounding box center [589, 309] width 226 height 36
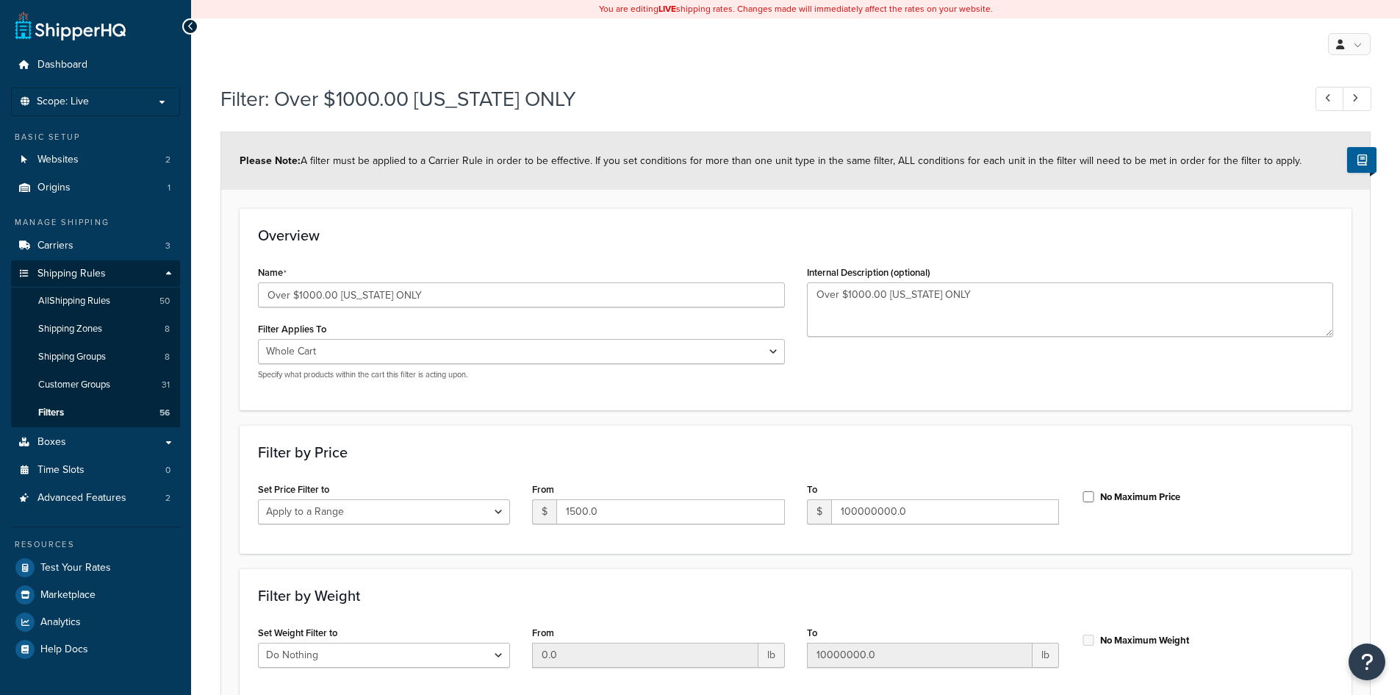
select select "range"
click at [305, 295] on input "Over $1000.00 [US_STATE] ONLY" at bounding box center [521, 294] width 527 height 25
type input "Over $1500.00 [US_STATE] ONLY"
click at [498, 248] on div "Overview Name Over $1500.00 [US_STATE] ONLY Filter Applies To Whole Cart Everyt…" at bounding box center [796, 308] width 1112 height 201
drag, startPoint x: 853, startPoint y: 292, endPoint x: 853, endPoint y: 321, distance: 29.4
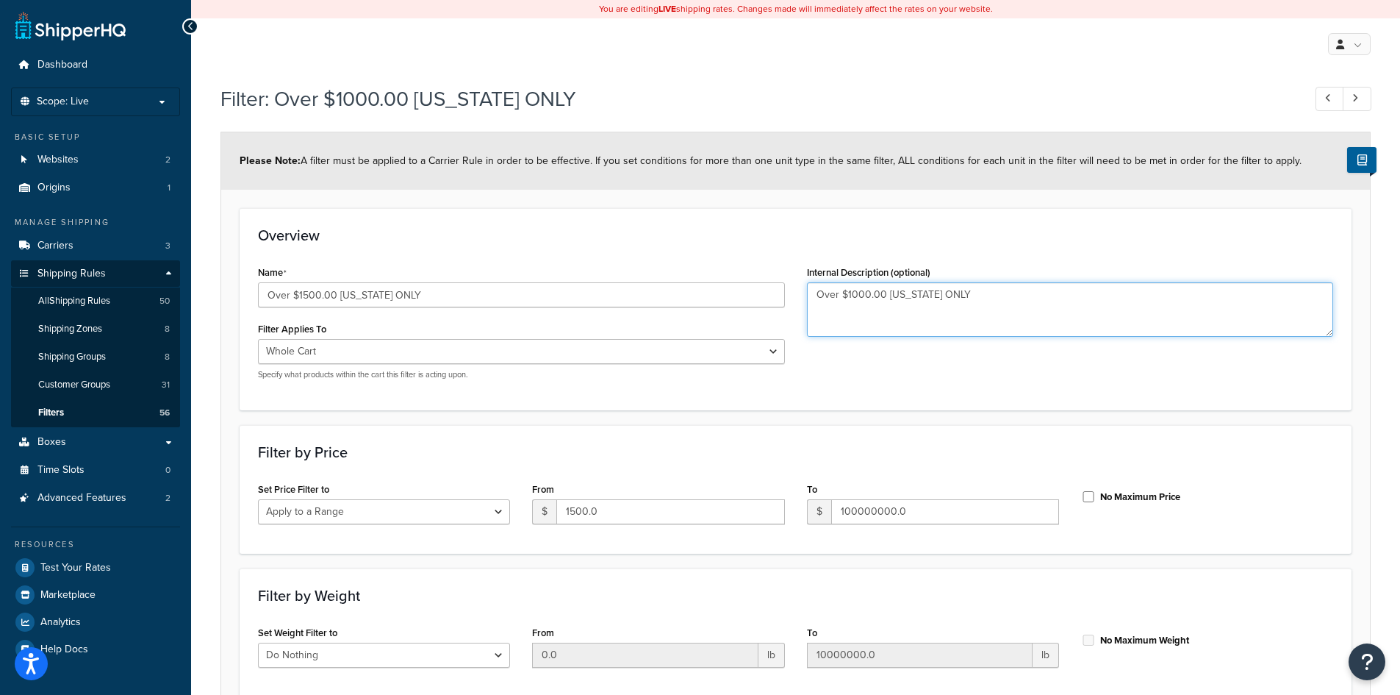
click at [853, 293] on textarea "Over $1000.00 [US_STATE] ONLY" at bounding box center [1070, 309] width 527 height 54
type textarea "Over $1500.00 [US_STATE] ONLY"
click at [683, 224] on div "Overview Name Over $1500.00 TEXAS ONLY Filter Applies To Whole Cart Everything …" at bounding box center [796, 308] width 1112 height 201
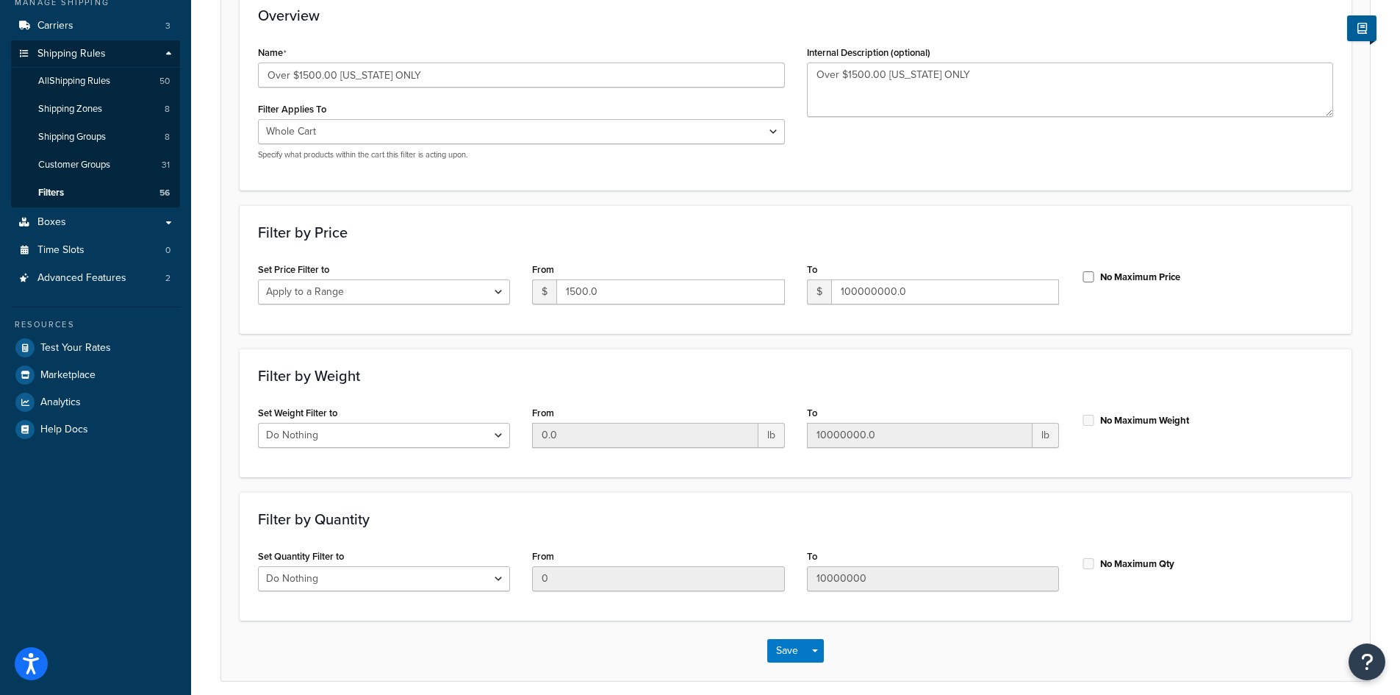
scroll to position [280, 0]
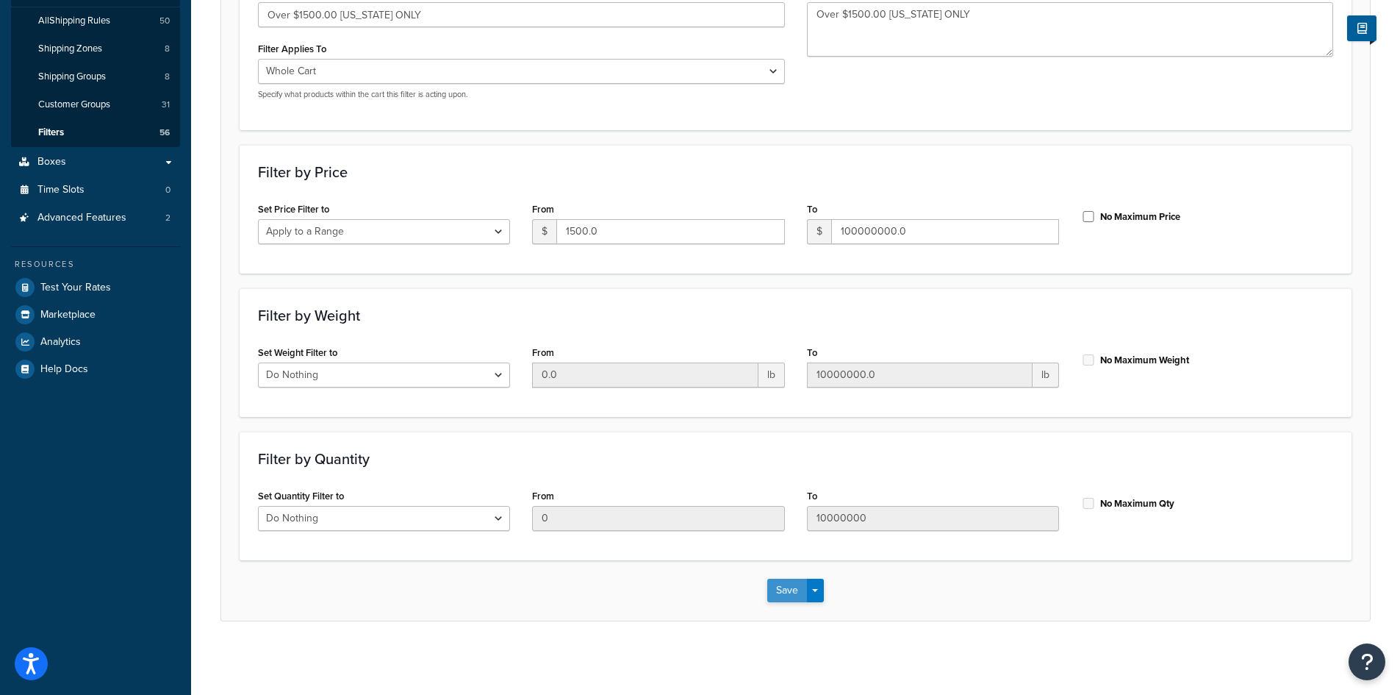
click at [779, 594] on button "Save" at bounding box center [787, 591] width 40 height 24
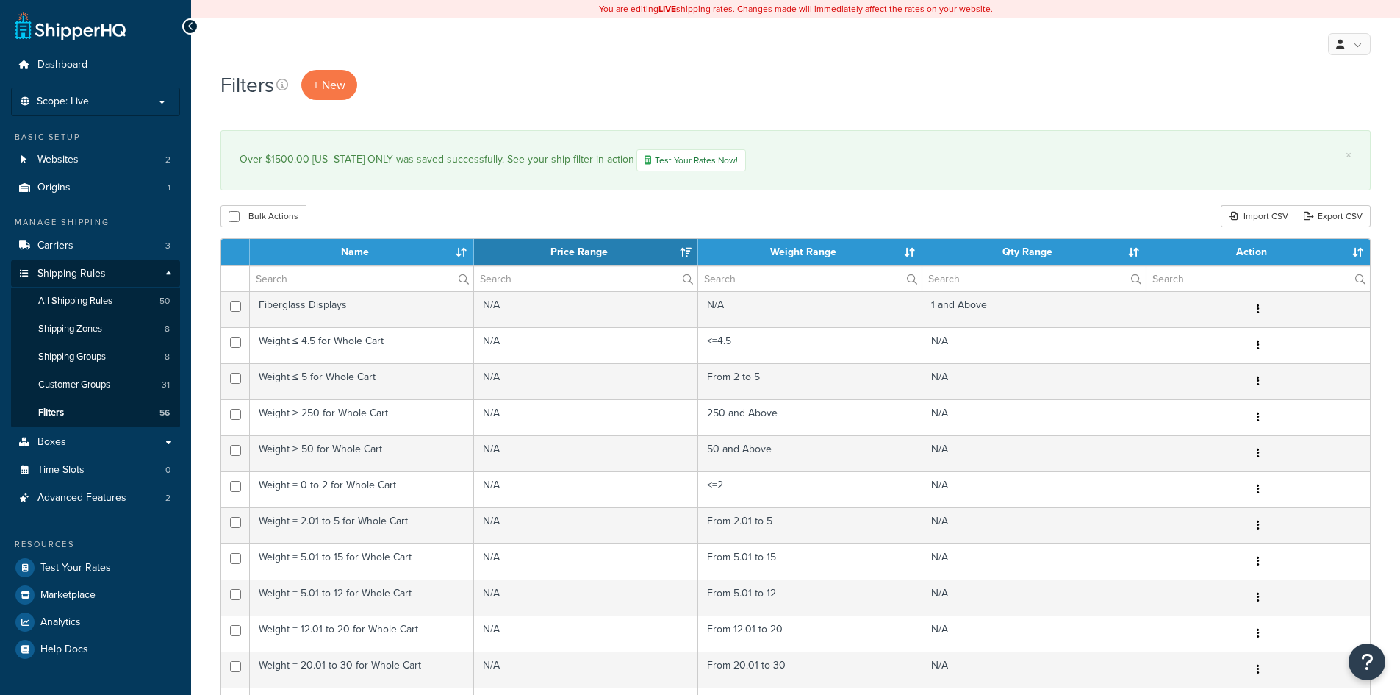
select select "15"
click at [93, 296] on span "All Shipping Rules" at bounding box center [75, 301] width 74 height 12
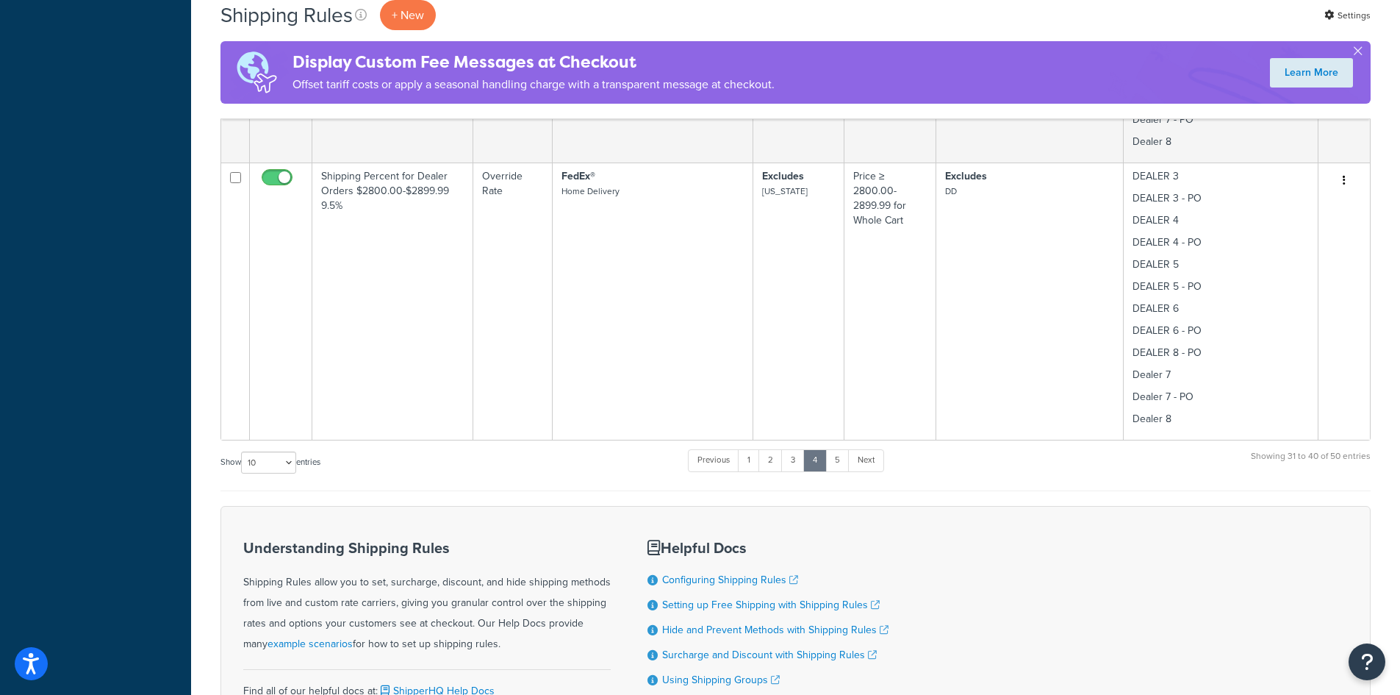
scroll to position [2594, 0]
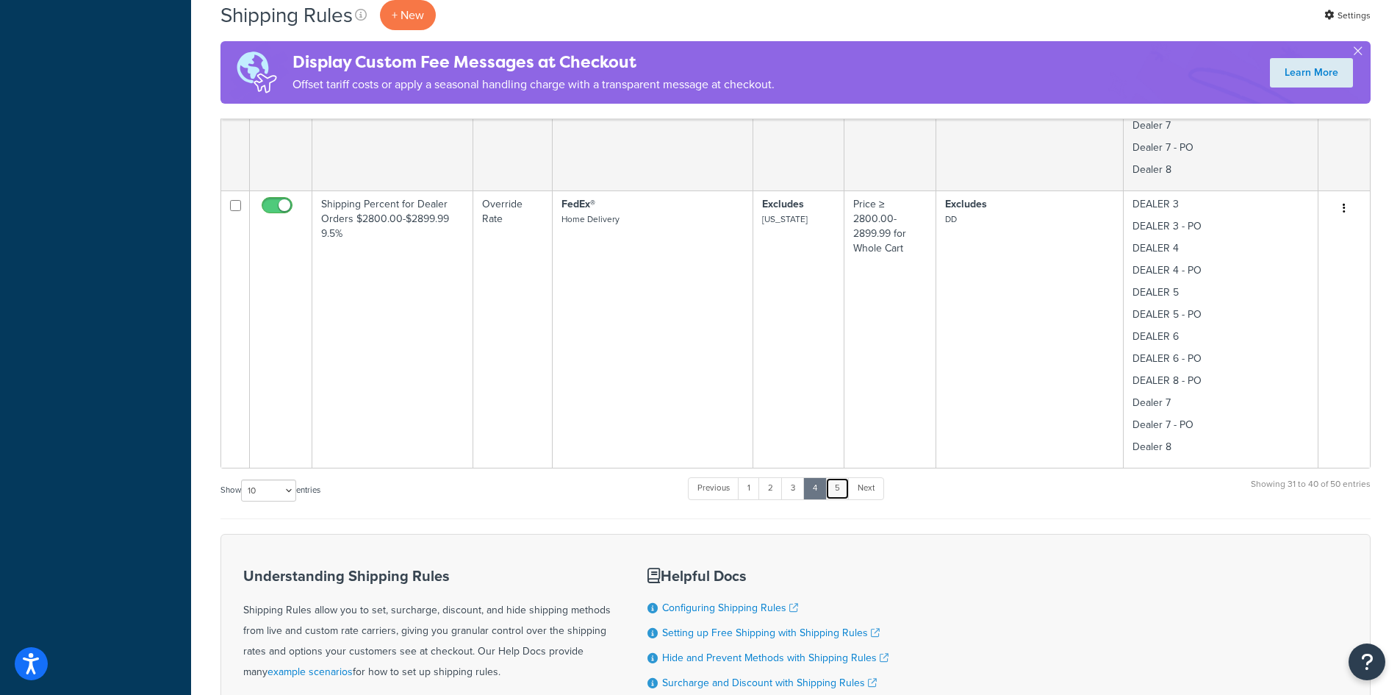
click at [847, 488] on link "5" at bounding box center [838, 488] width 24 height 22
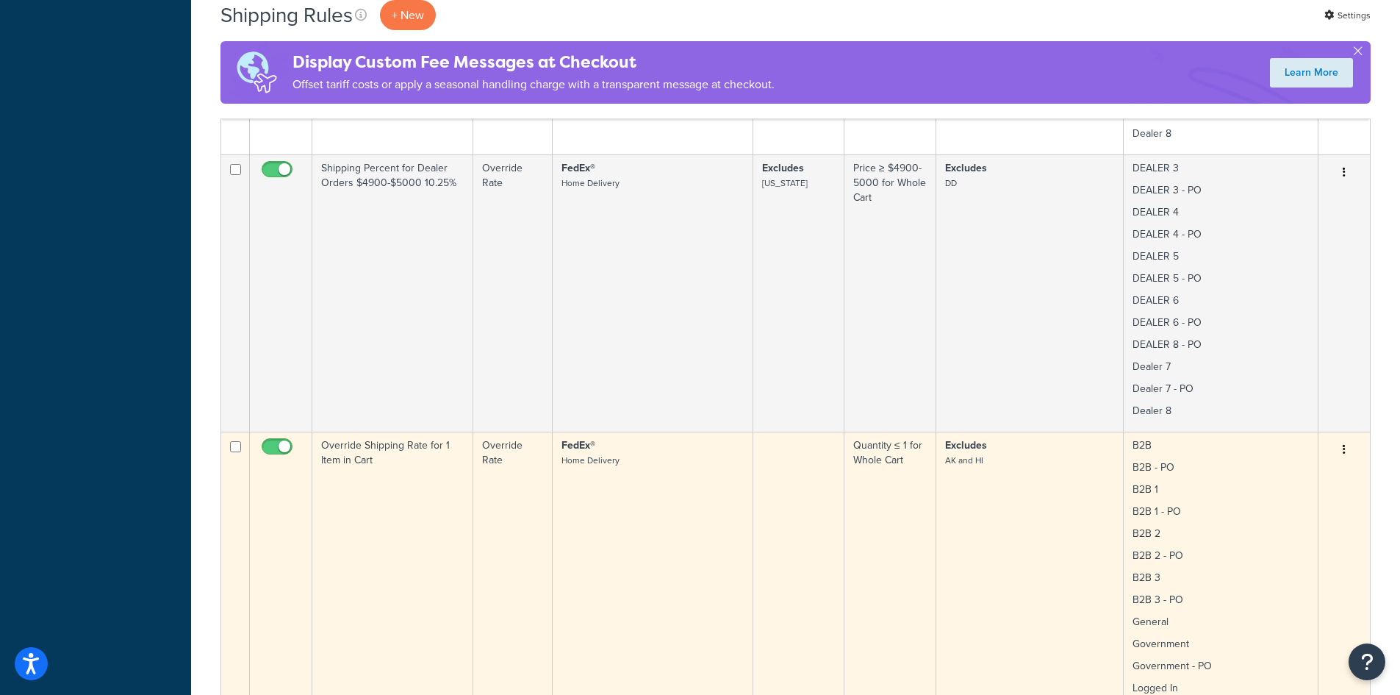
scroll to position [2834, 0]
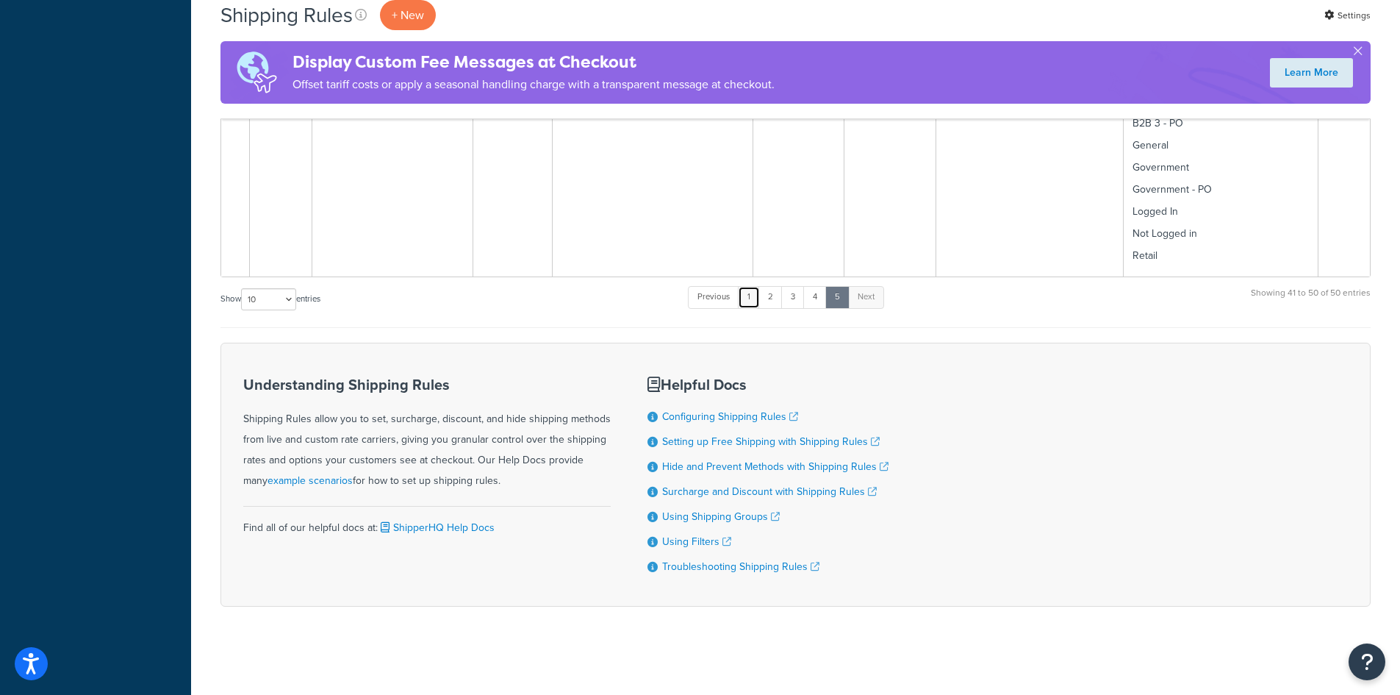
click at [752, 293] on link "1" at bounding box center [749, 297] width 22 height 22
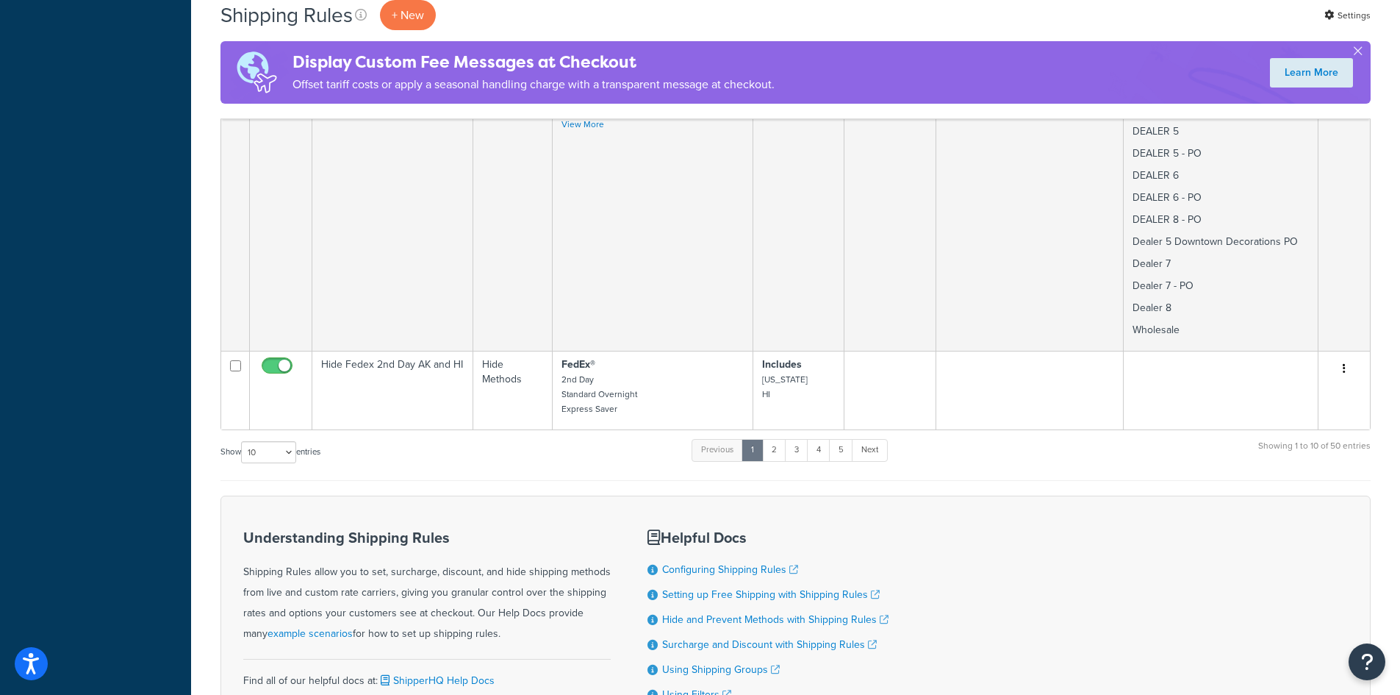
scroll to position [2481, 0]
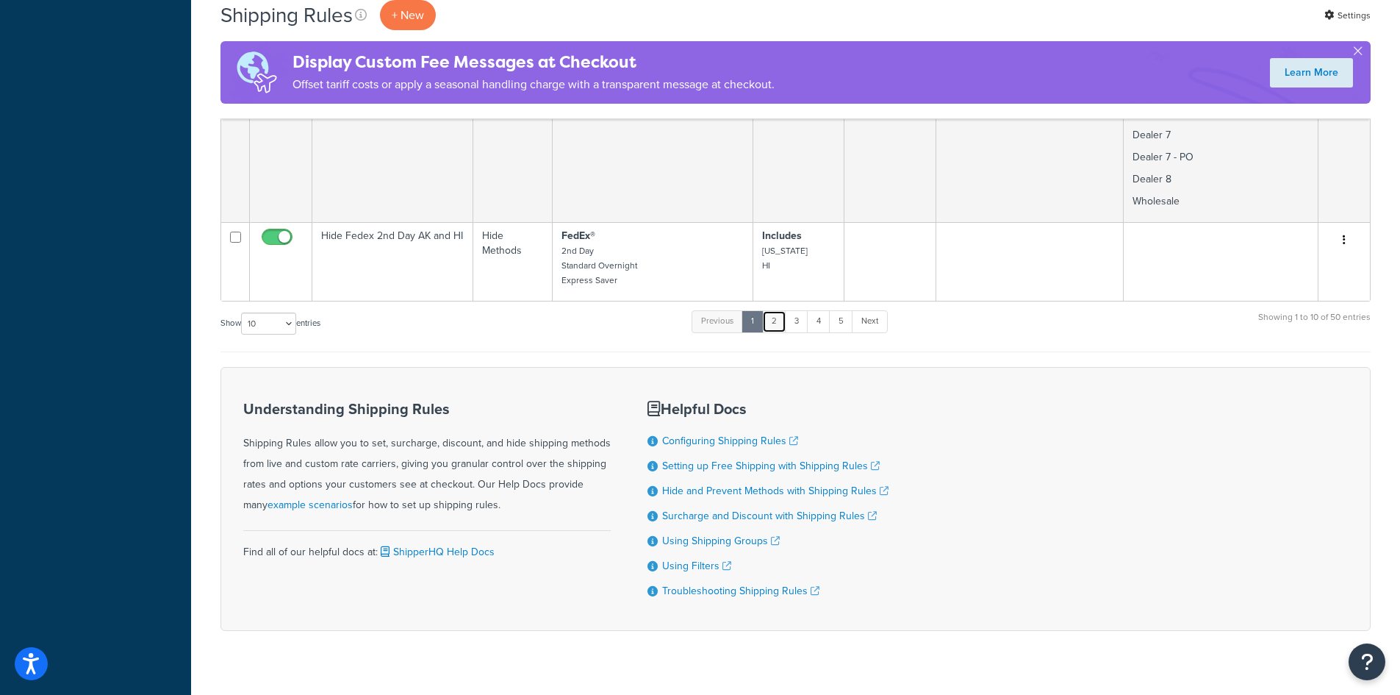
click at [776, 310] on link "2" at bounding box center [774, 321] width 24 height 22
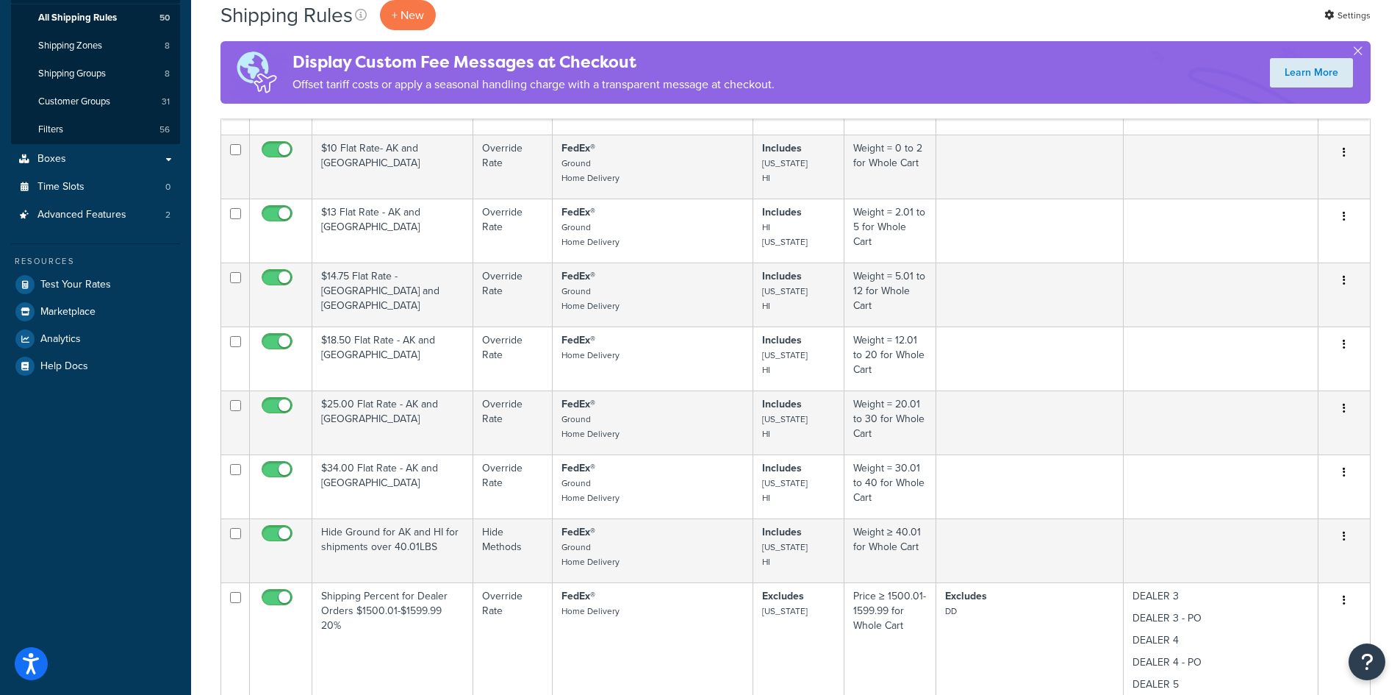
scroll to position [87, 0]
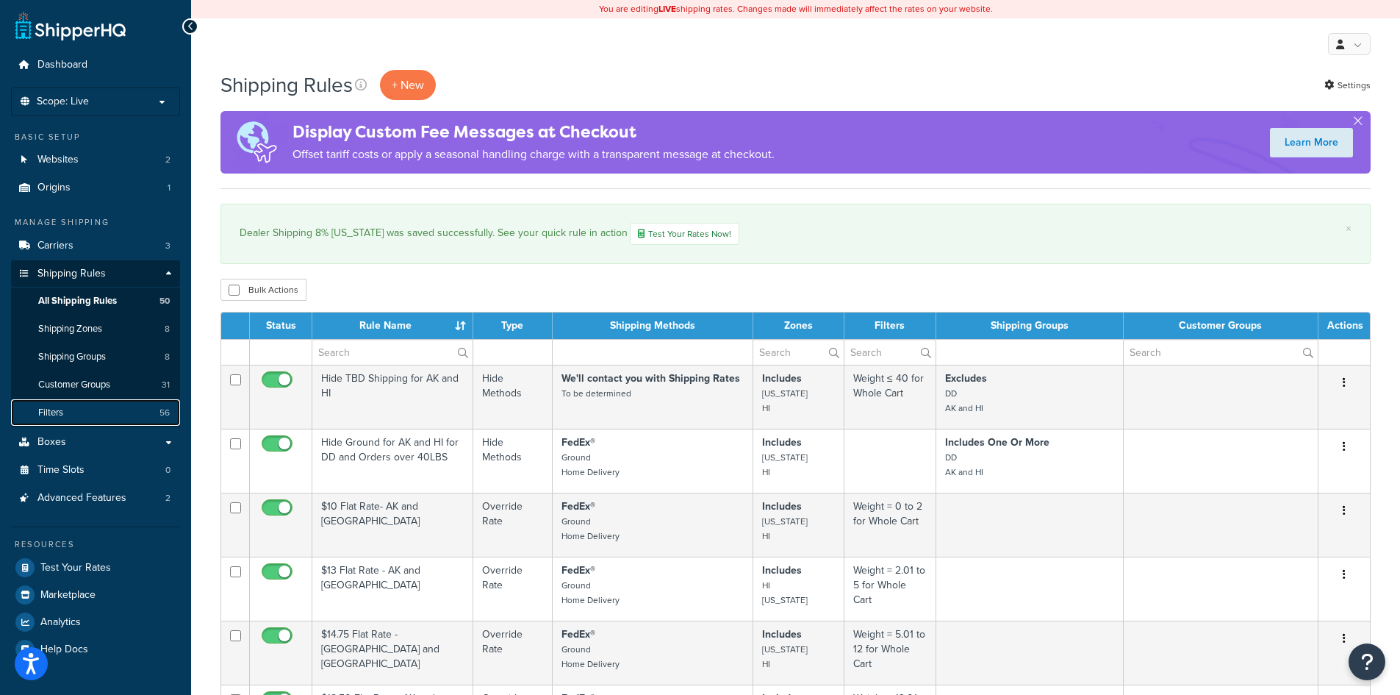
click at [78, 407] on link "Filters 56" at bounding box center [95, 412] width 169 height 27
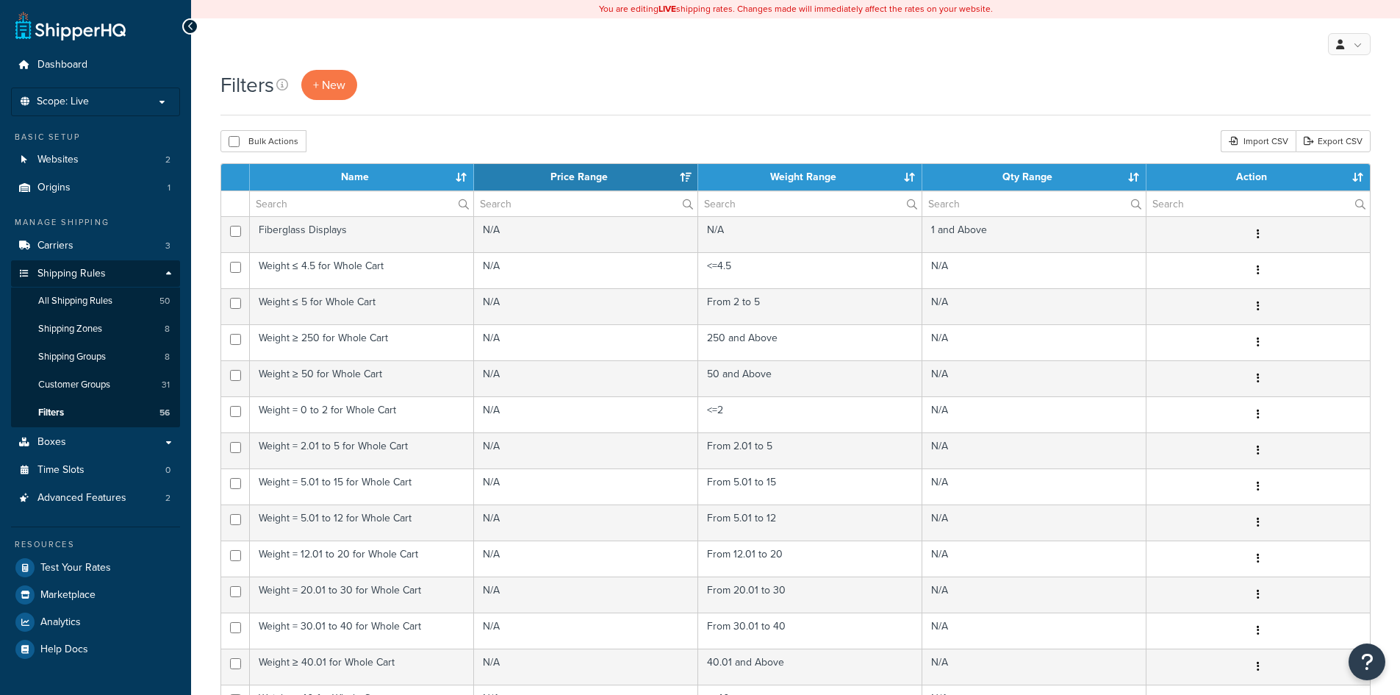
select select "15"
click at [304, 199] on input "text" at bounding box center [361, 203] width 223 height 25
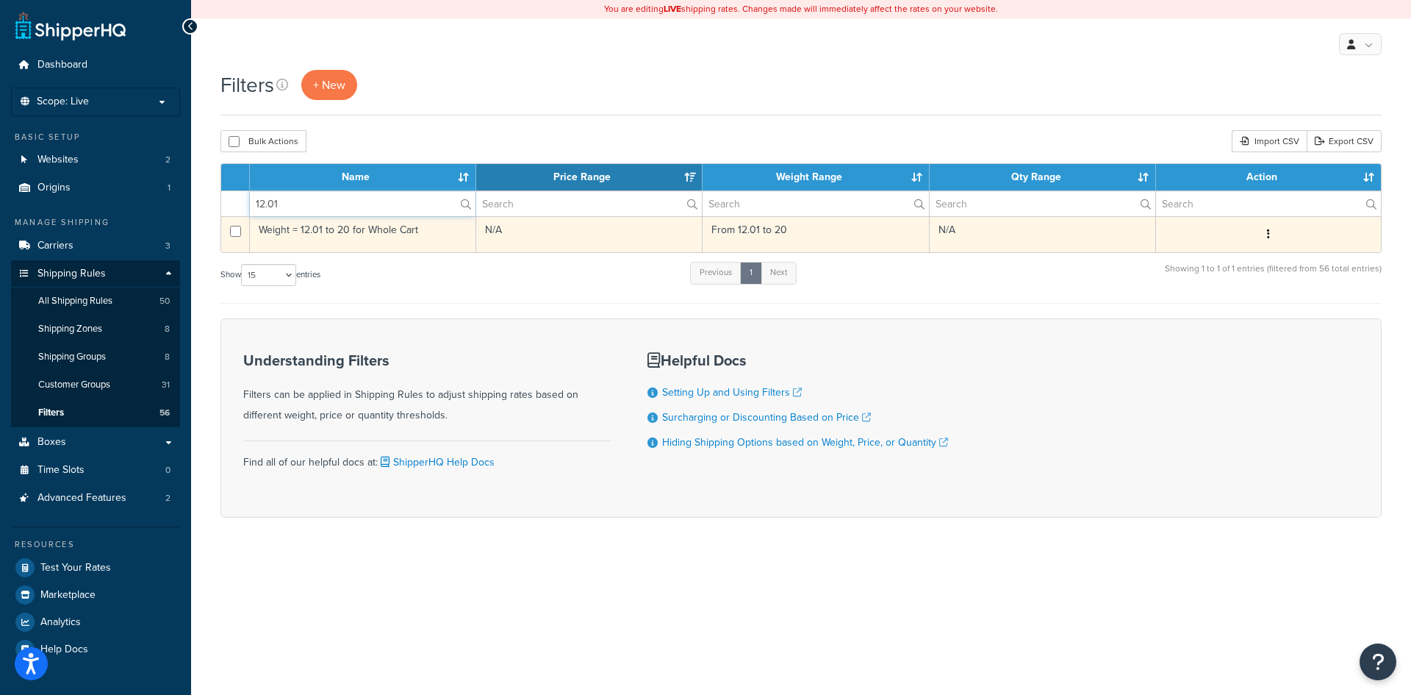
type input "12.01"
click at [374, 226] on td "Weight = 12.01 to 20 for Whole Cart" at bounding box center [363, 234] width 226 height 36
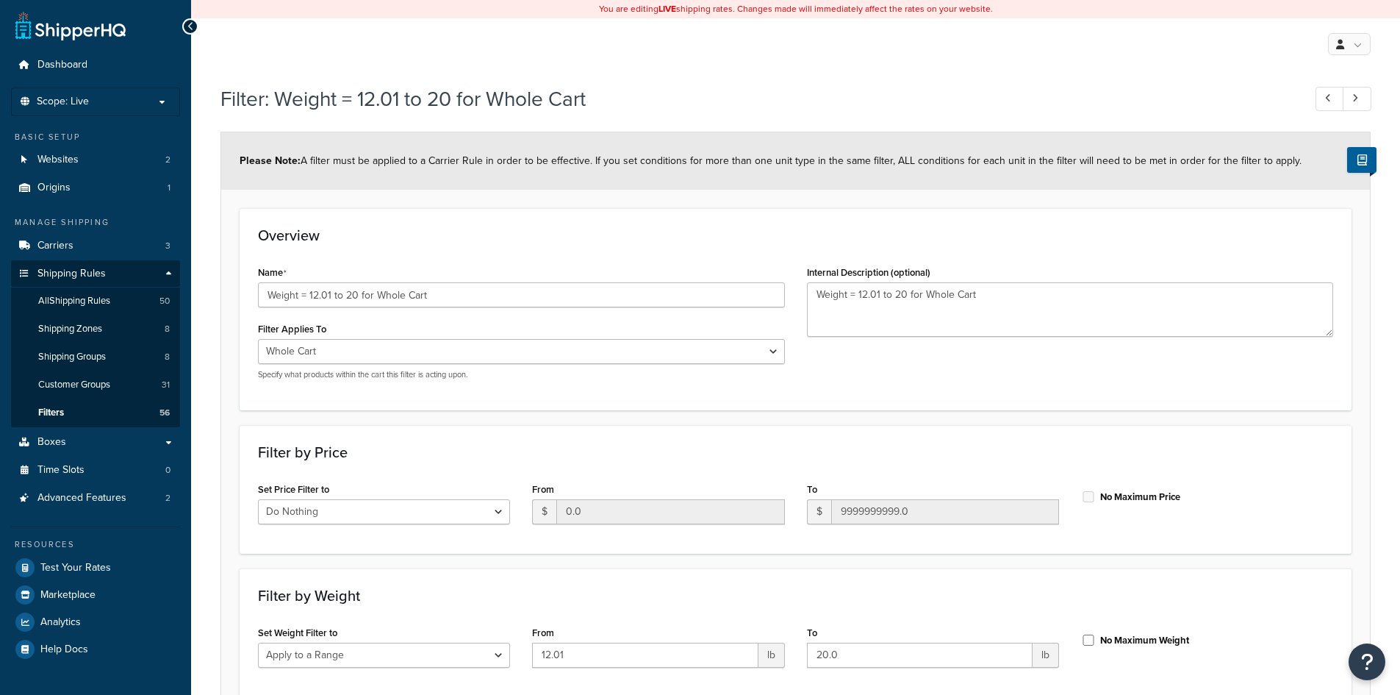
select select "range"
click at [312, 291] on input "Weight = 12.01 to 20 for Whole Cart" at bounding box center [521, 294] width 527 height 25
type input "Weight = .01 to 20 for Whole Cart"
click at [872, 293] on textarea "Weight = 12.01 to 20 for Whole Cart" at bounding box center [1070, 309] width 527 height 54
type textarea "Weight = .01 to 20 for Whole Cart"
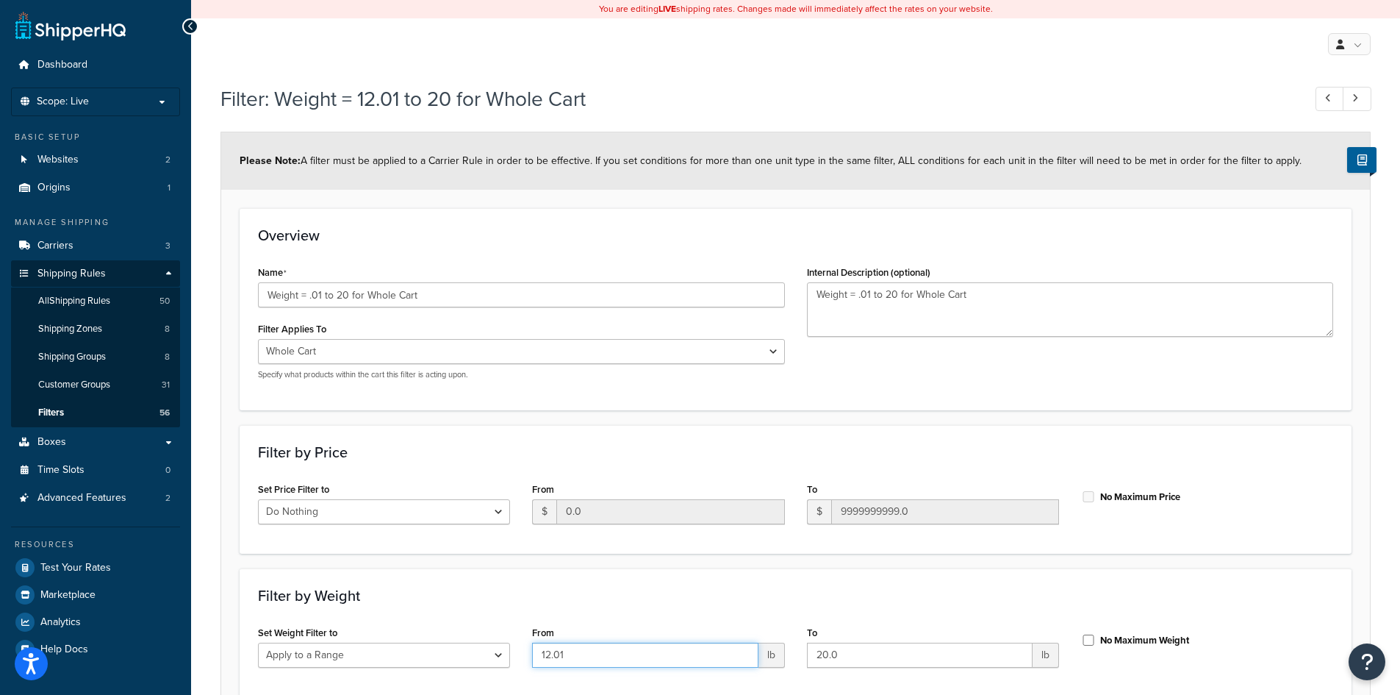
drag, startPoint x: 551, startPoint y: 654, endPoint x: 506, endPoint y: 643, distance: 46.2
click at [506, 643] on div "Set Weight Filter to Do Nothing Apply to a Range From 12.01 lb To 20.0 lb No Ma…" at bounding box center [796, 650] width 1098 height 57
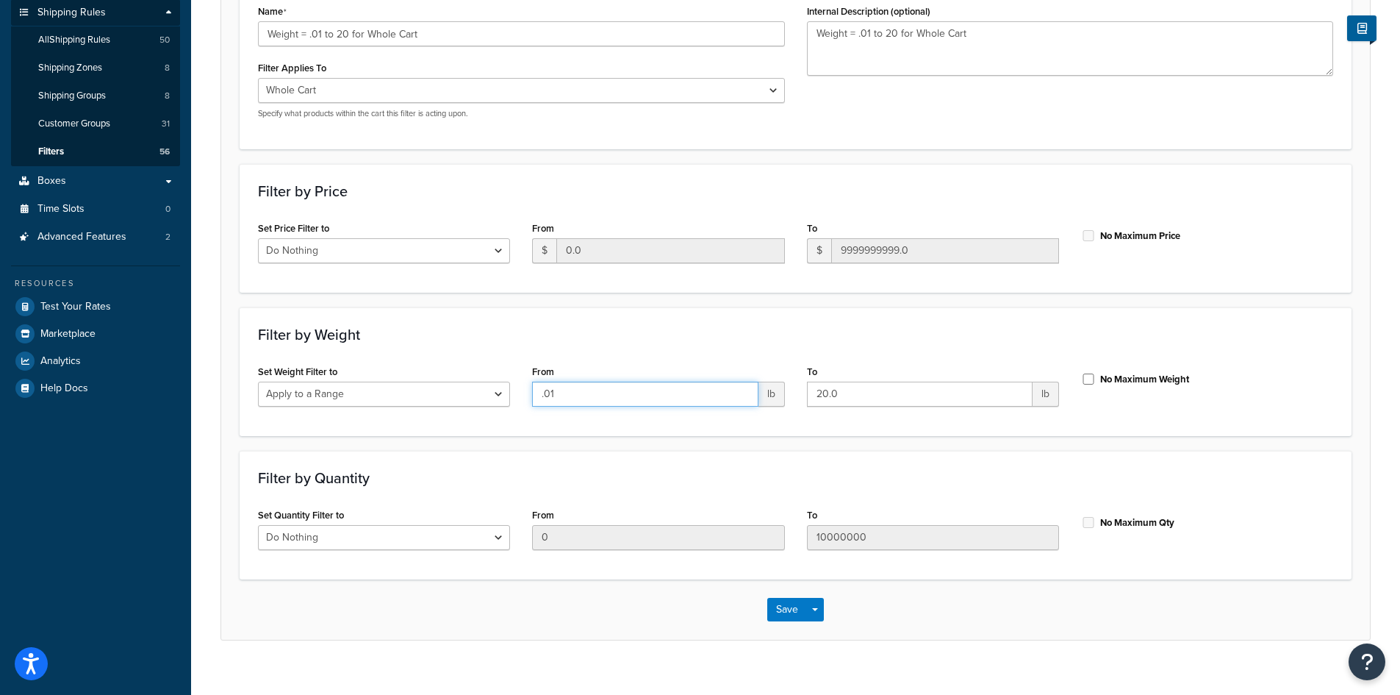
scroll to position [280, 0]
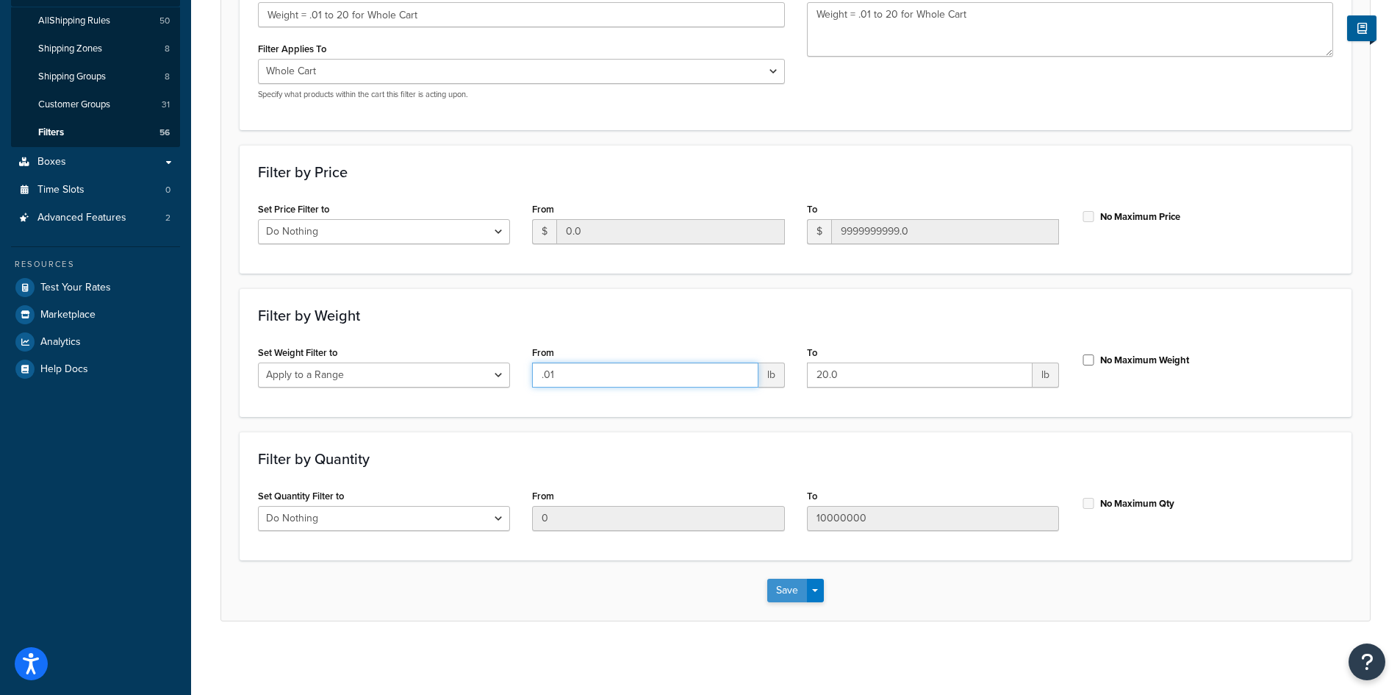
type input ".01"
click at [781, 584] on button "Save" at bounding box center [787, 591] width 40 height 24
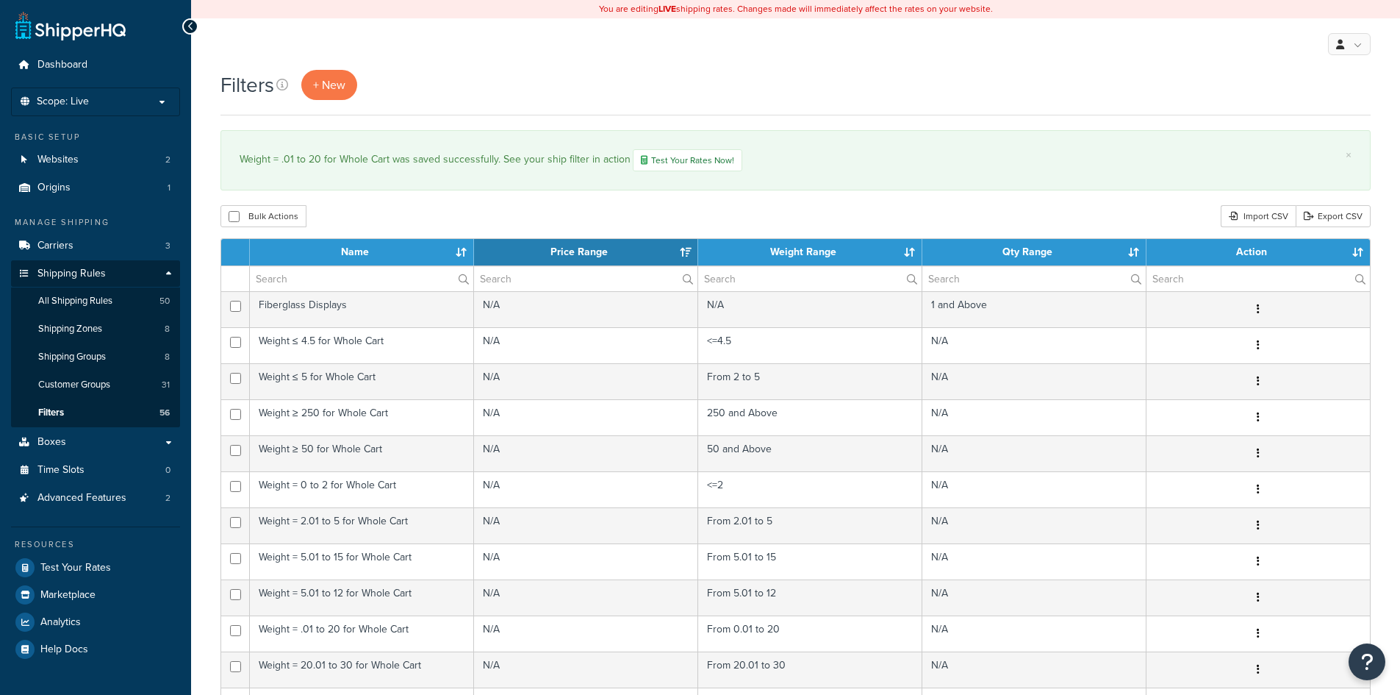
select select "15"
click at [88, 303] on span "All Shipping Rules" at bounding box center [75, 301] width 74 height 12
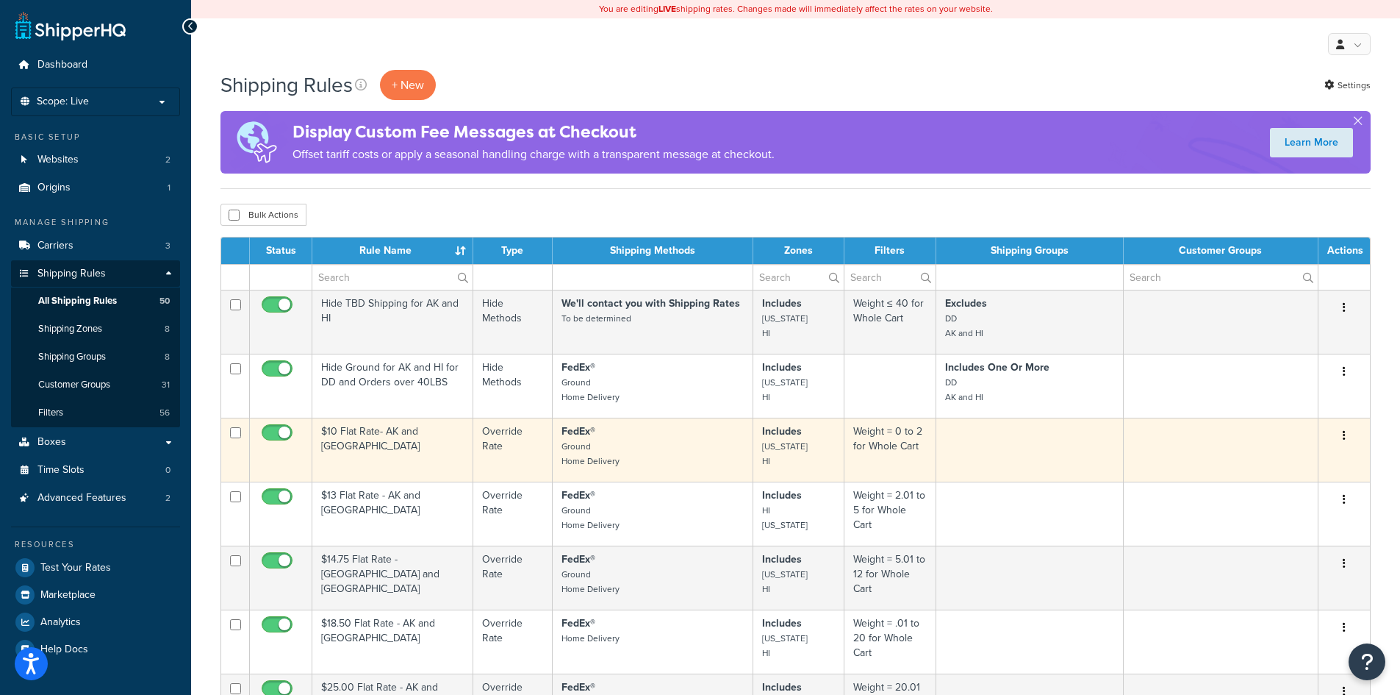
click at [272, 432] on input "checkbox" at bounding box center [279, 436] width 40 height 18
checkbox input "false"
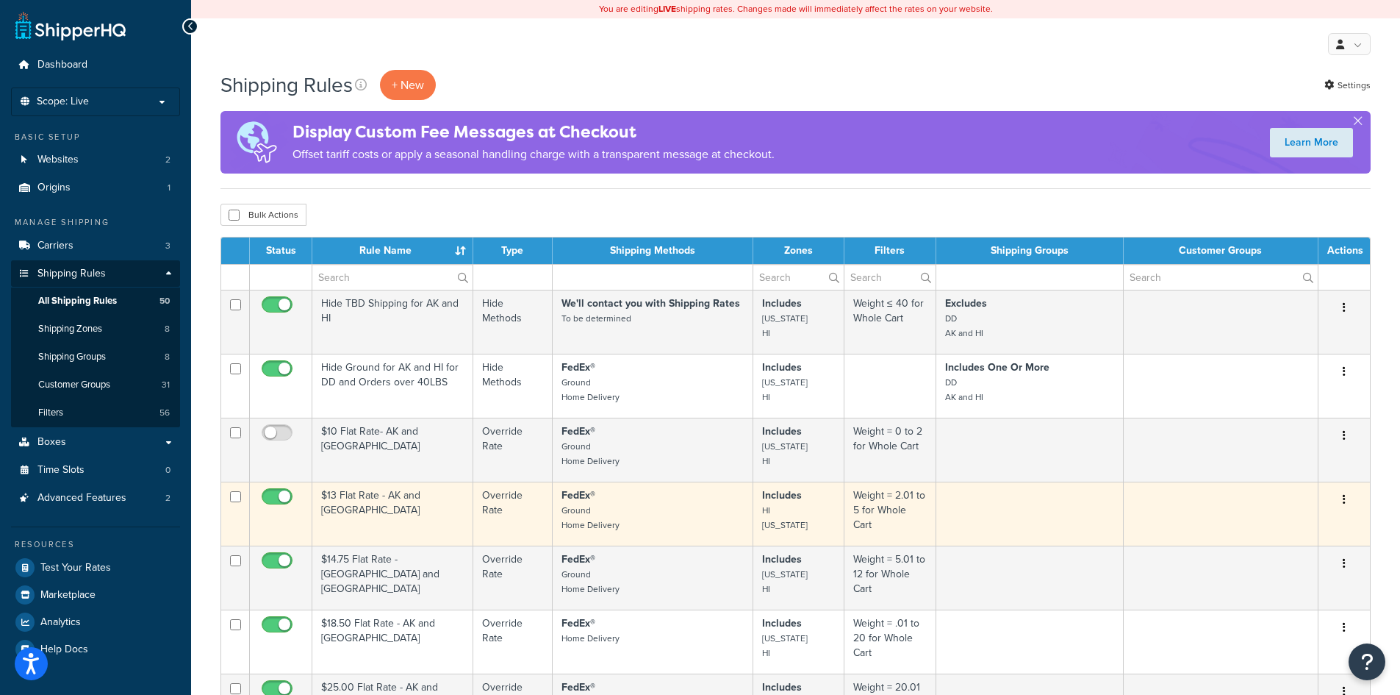
click at [264, 495] on input "checkbox" at bounding box center [279, 500] width 40 height 18
checkbox input "false"
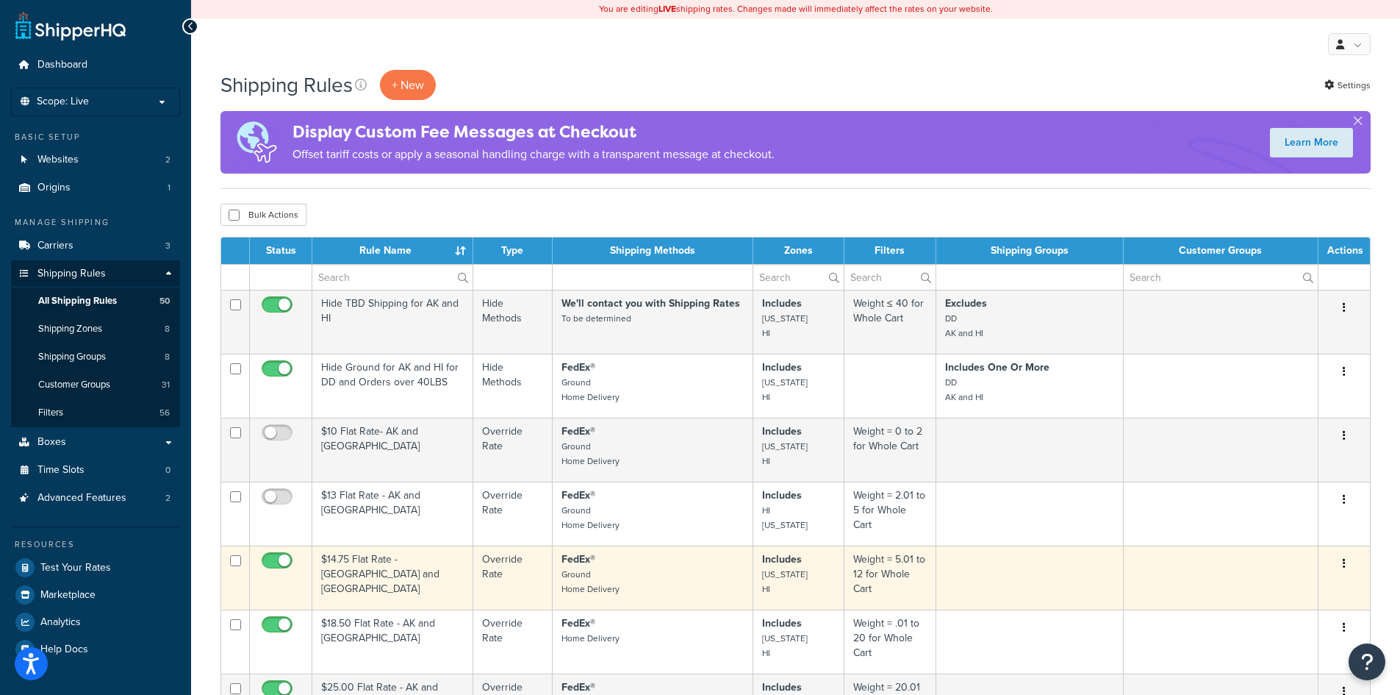
click at [268, 561] on input "checkbox" at bounding box center [279, 564] width 40 height 18
checkbox input "false"
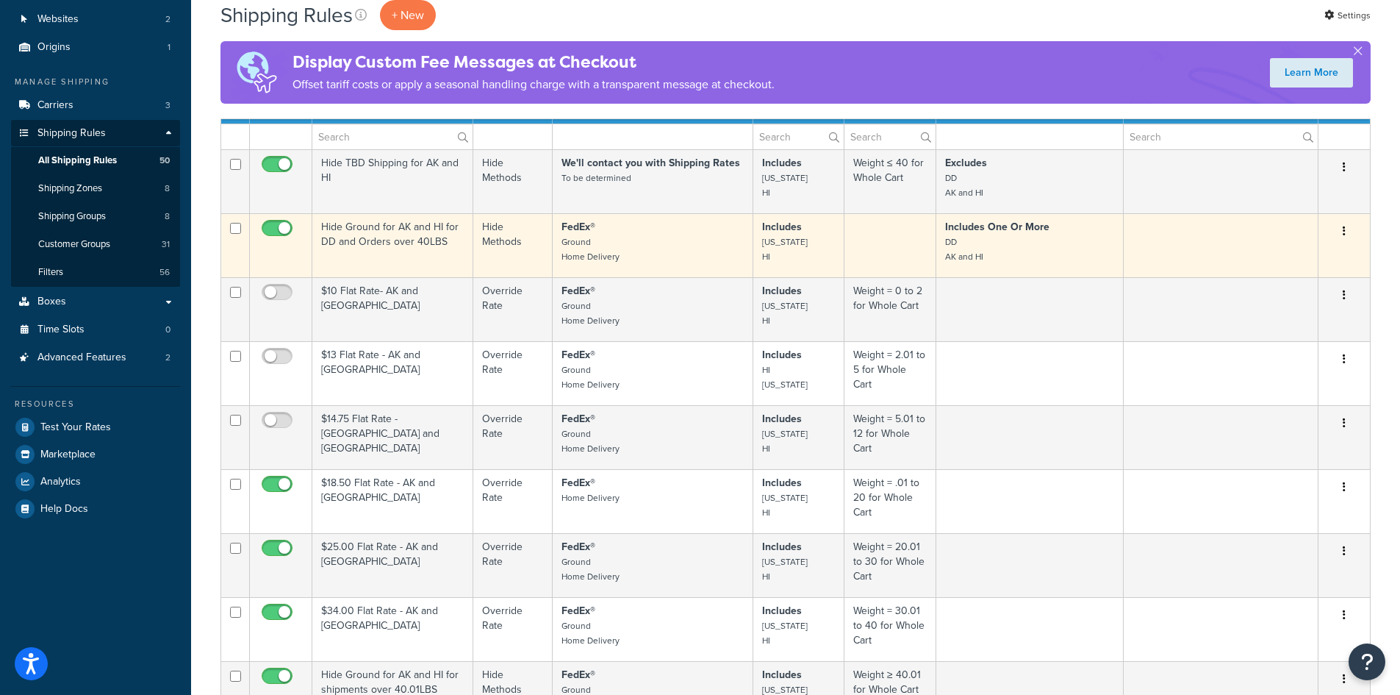
scroll to position [196, 0]
